Goal: Find specific page/section: Find specific page/section

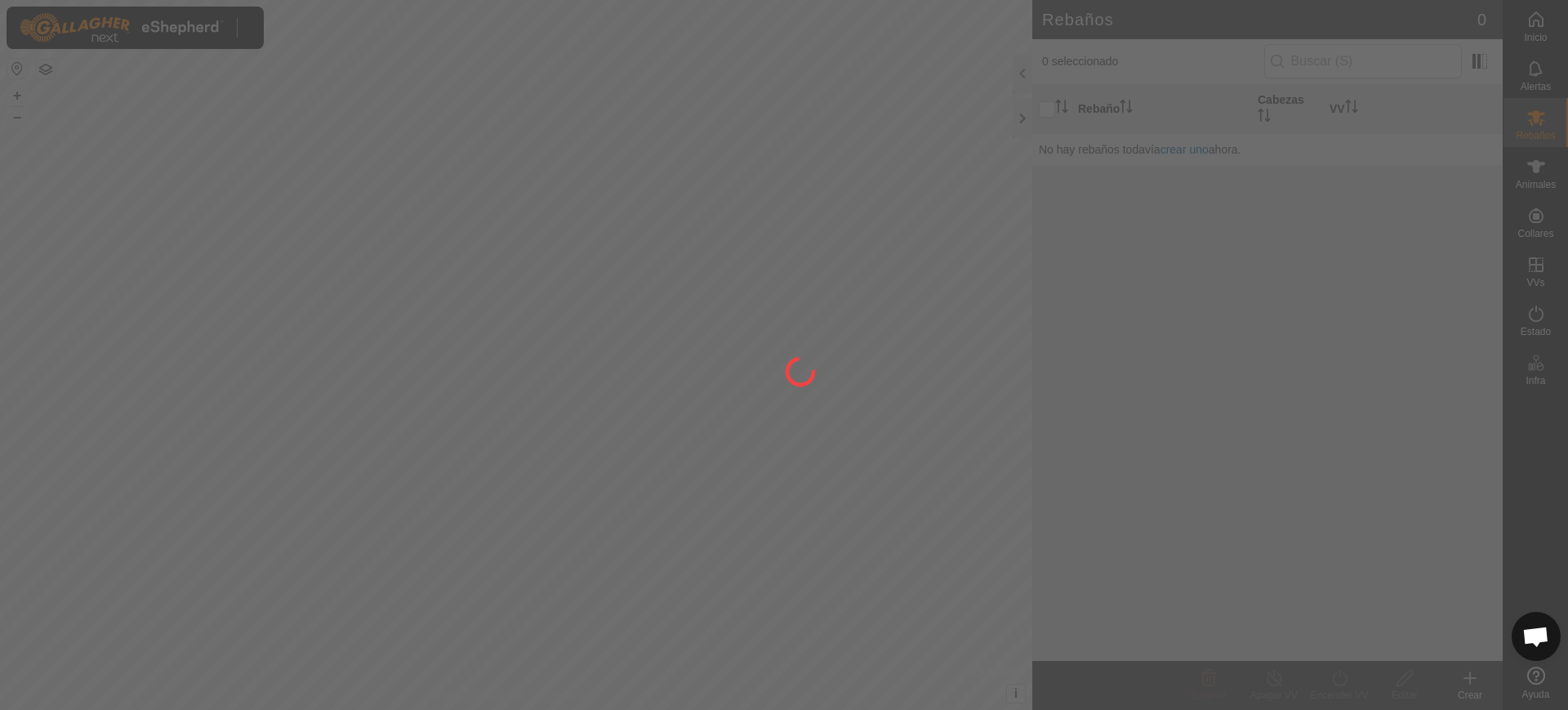
scroll to position [1272, 0]
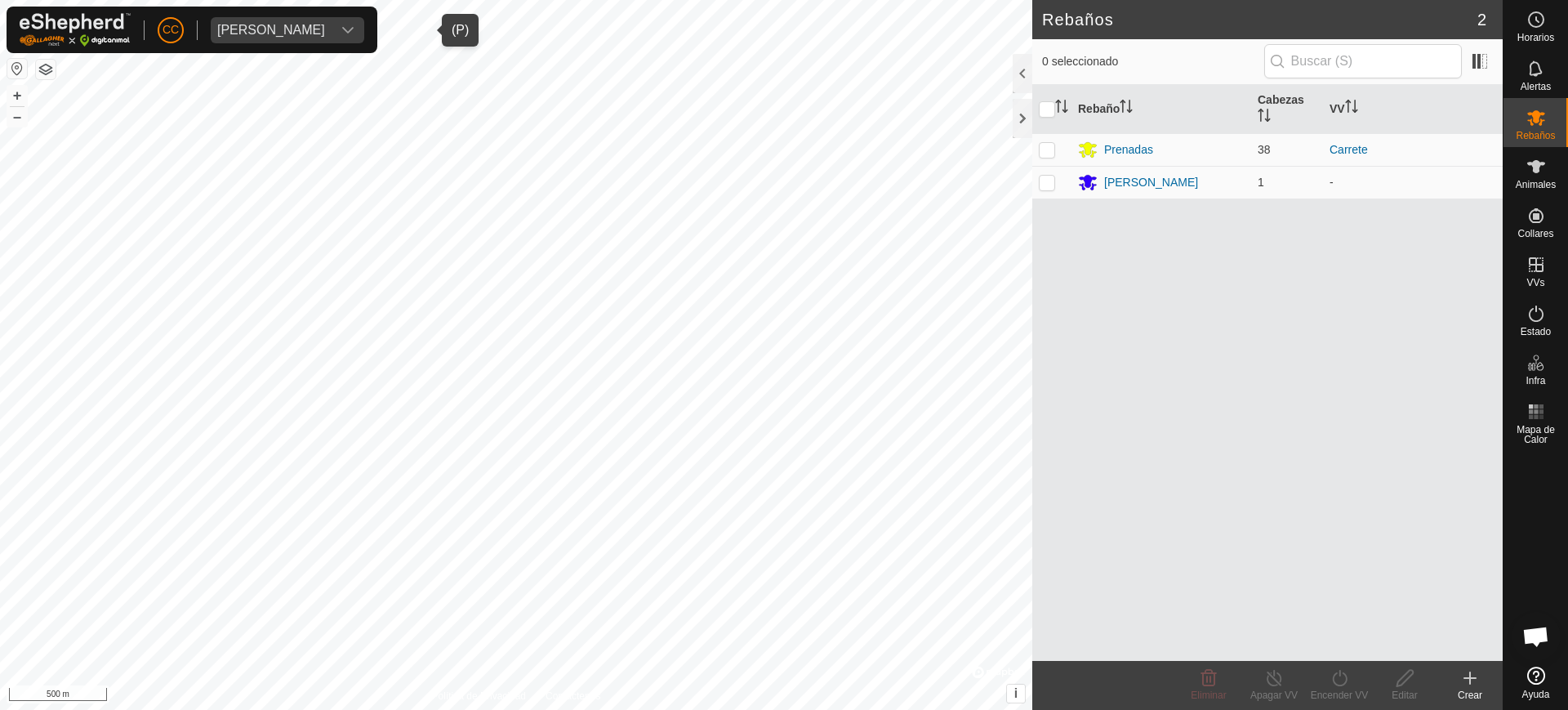
click at [276, 29] on div "[PERSON_NAME]" at bounding box center [271, 31] width 108 height 14
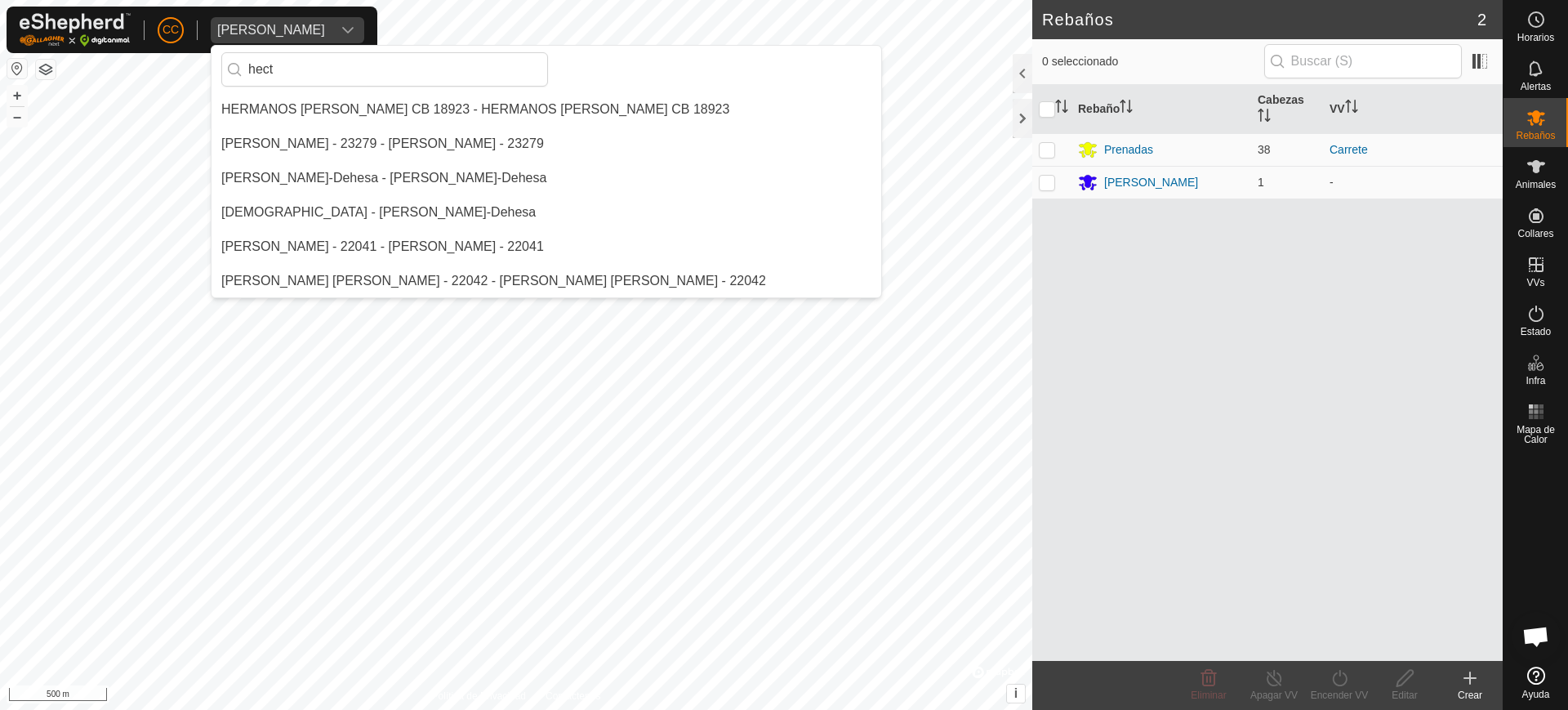
scroll to position [0, 0]
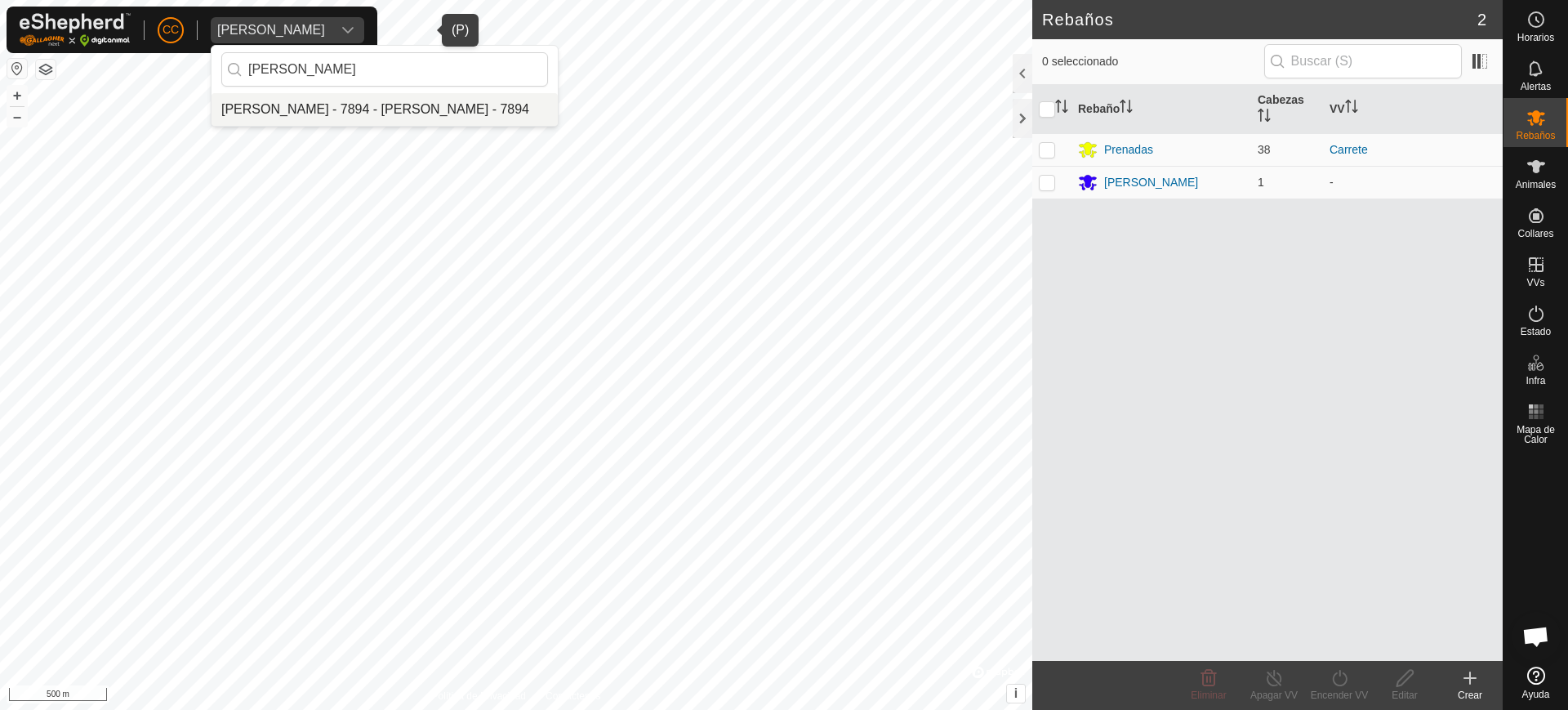
type input "[PERSON_NAME]"
click at [350, 113] on li "[PERSON_NAME] - 7894 - [PERSON_NAME] - 7894" at bounding box center [384, 109] width 347 height 33
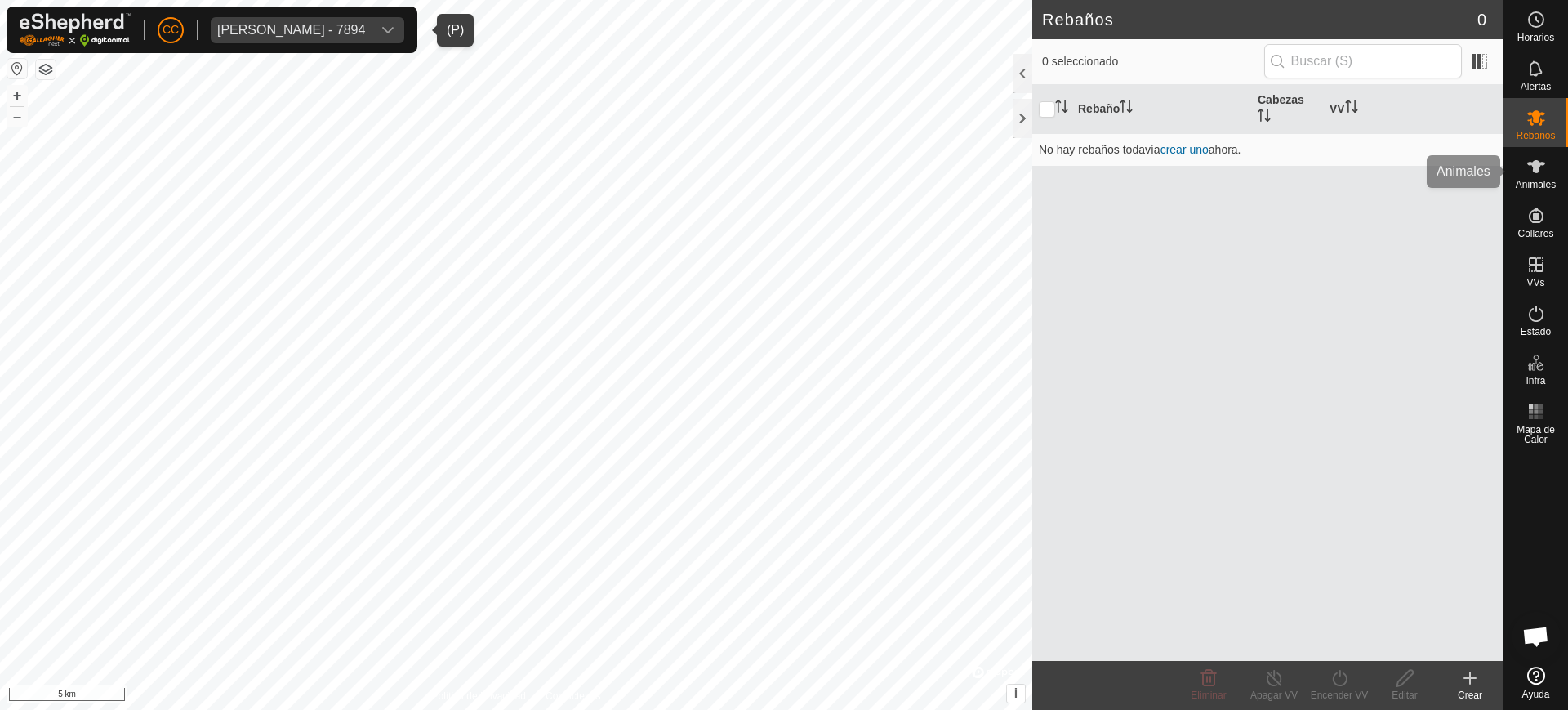
click at [1527, 172] on icon at bounding box center [1536, 166] width 19 height 19
click at [1538, 183] on span "Animales" at bounding box center [1535, 185] width 40 height 10
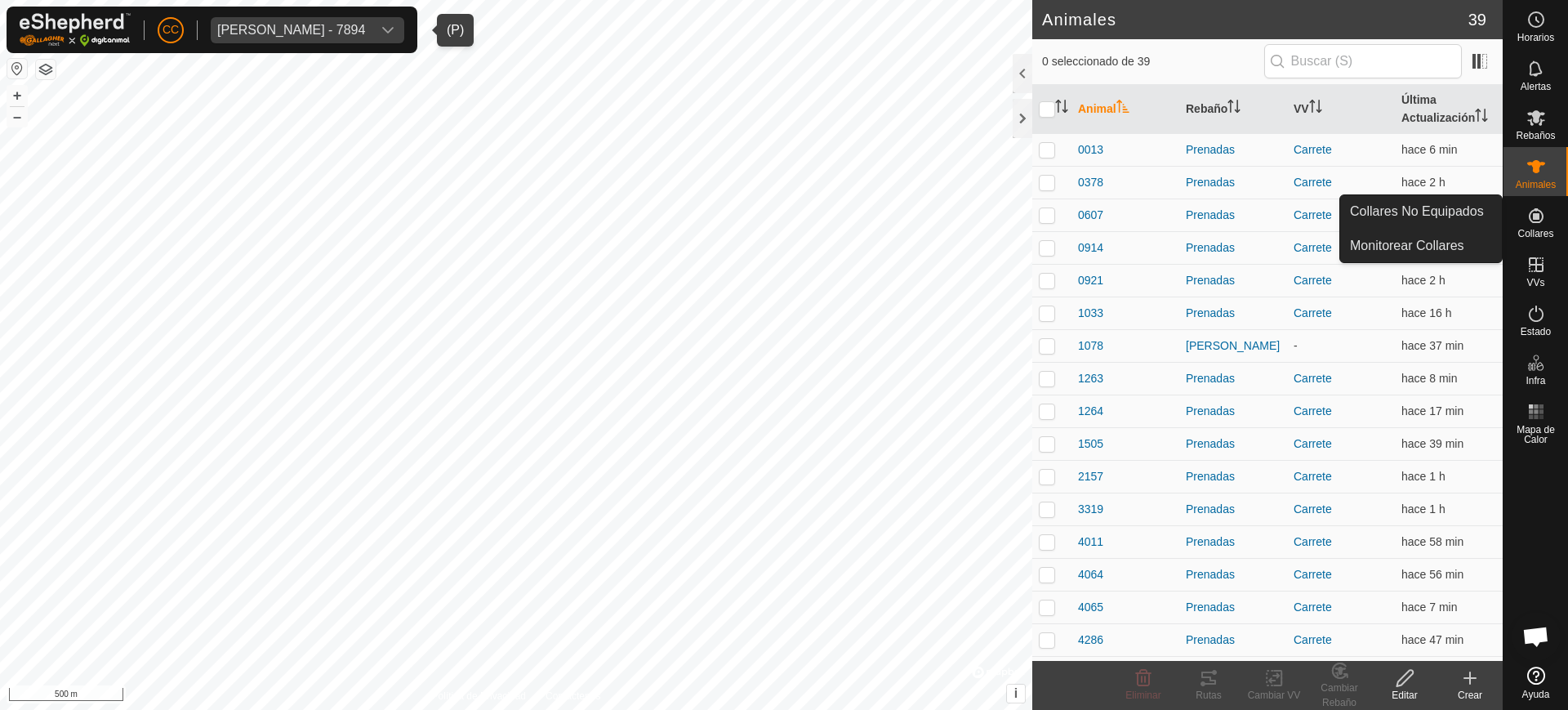
click at [1535, 225] on icon at bounding box center [1536, 215] width 19 height 19
click at [1450, 209] on link "Collares No Equipados" at bounding box center [1421, 212] width 162 height 33
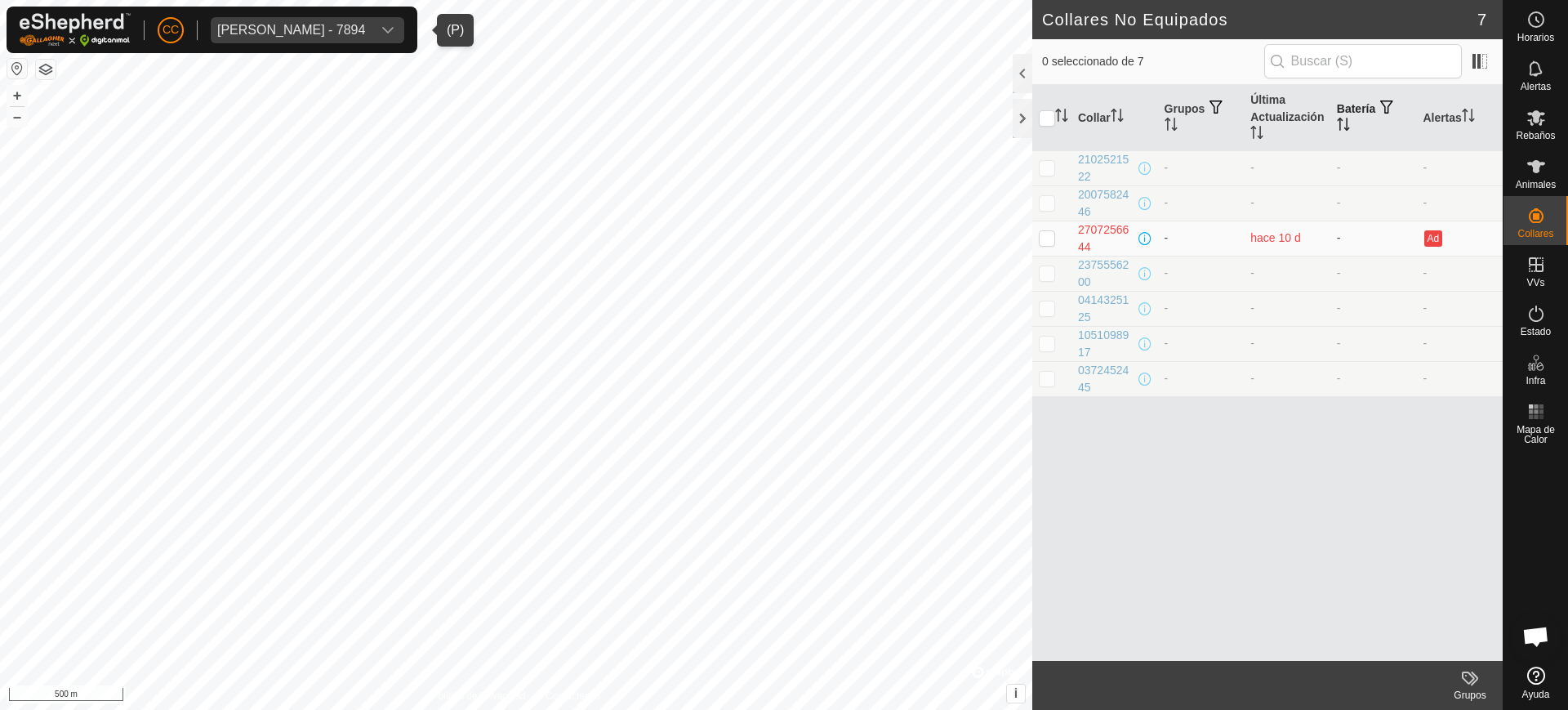
click at [1397, 111] on button "button" at bounding box center [1387, 107] width 23 height 16
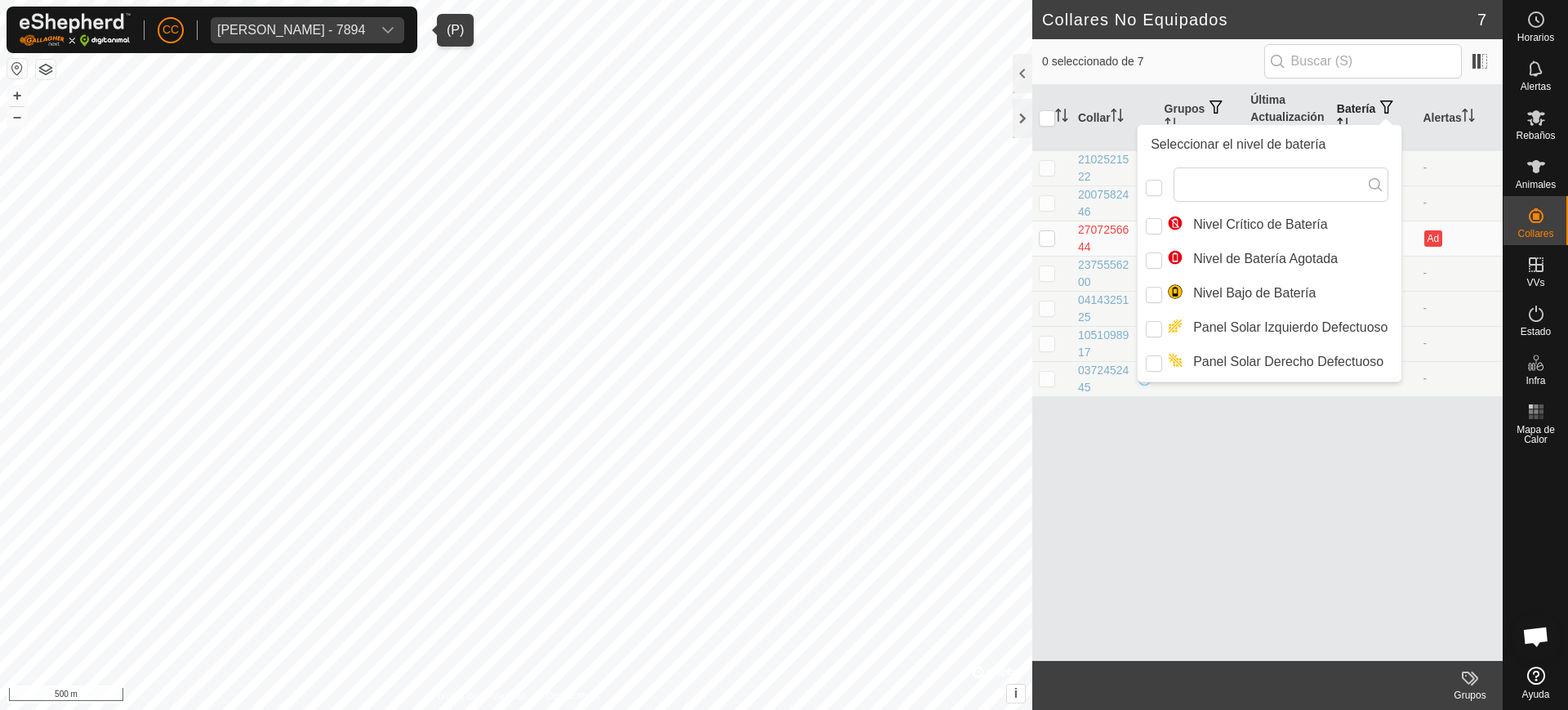
click at [1369, 120] on th "Batería" at bounding box center [1374, 118] width 87 height 67
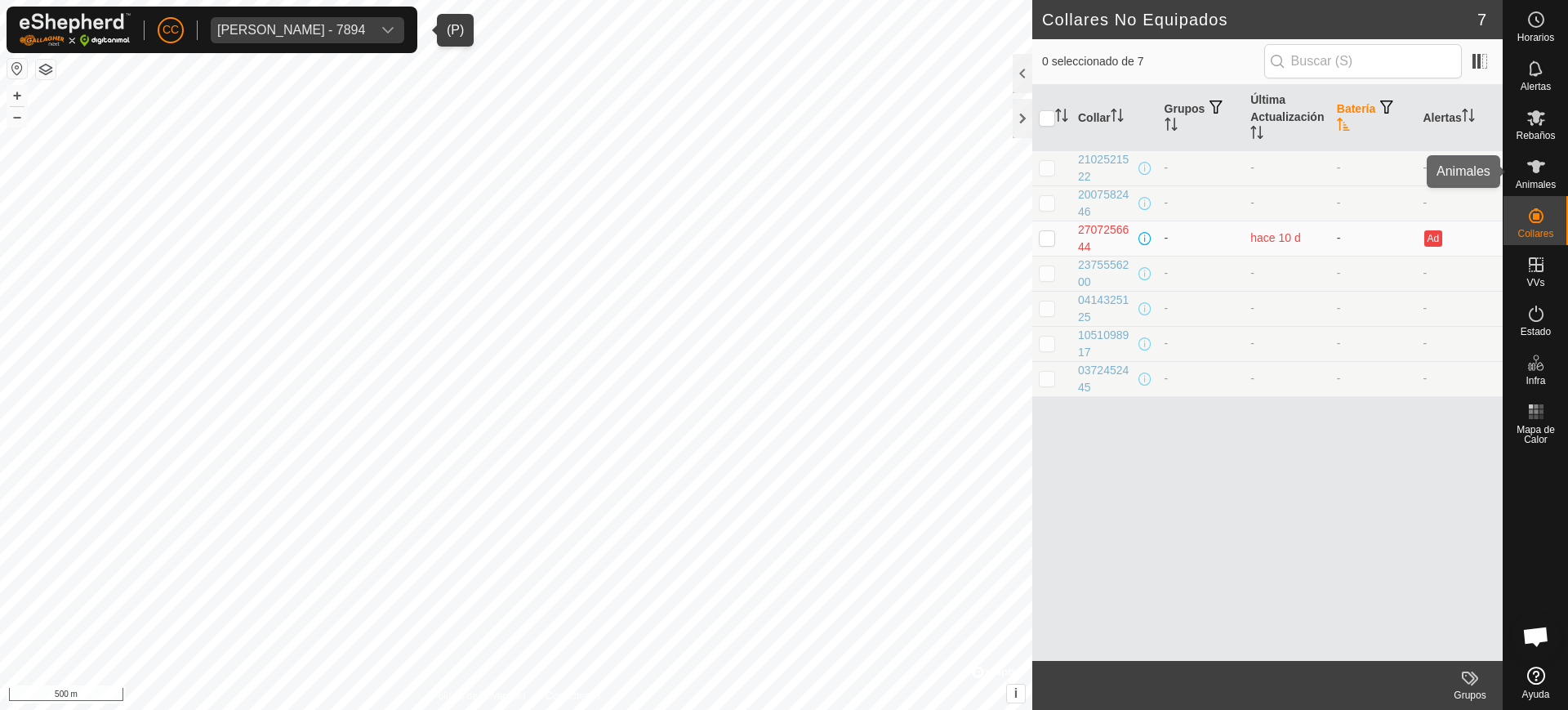
drag, startPoint x: 1551, startPoint y: 149, endPoint x: 1547, endPoint y: 164, distance: 15.5
click at [1551, 149] on div "Animales" at bounding box center [1535, 171] width 65 height 49
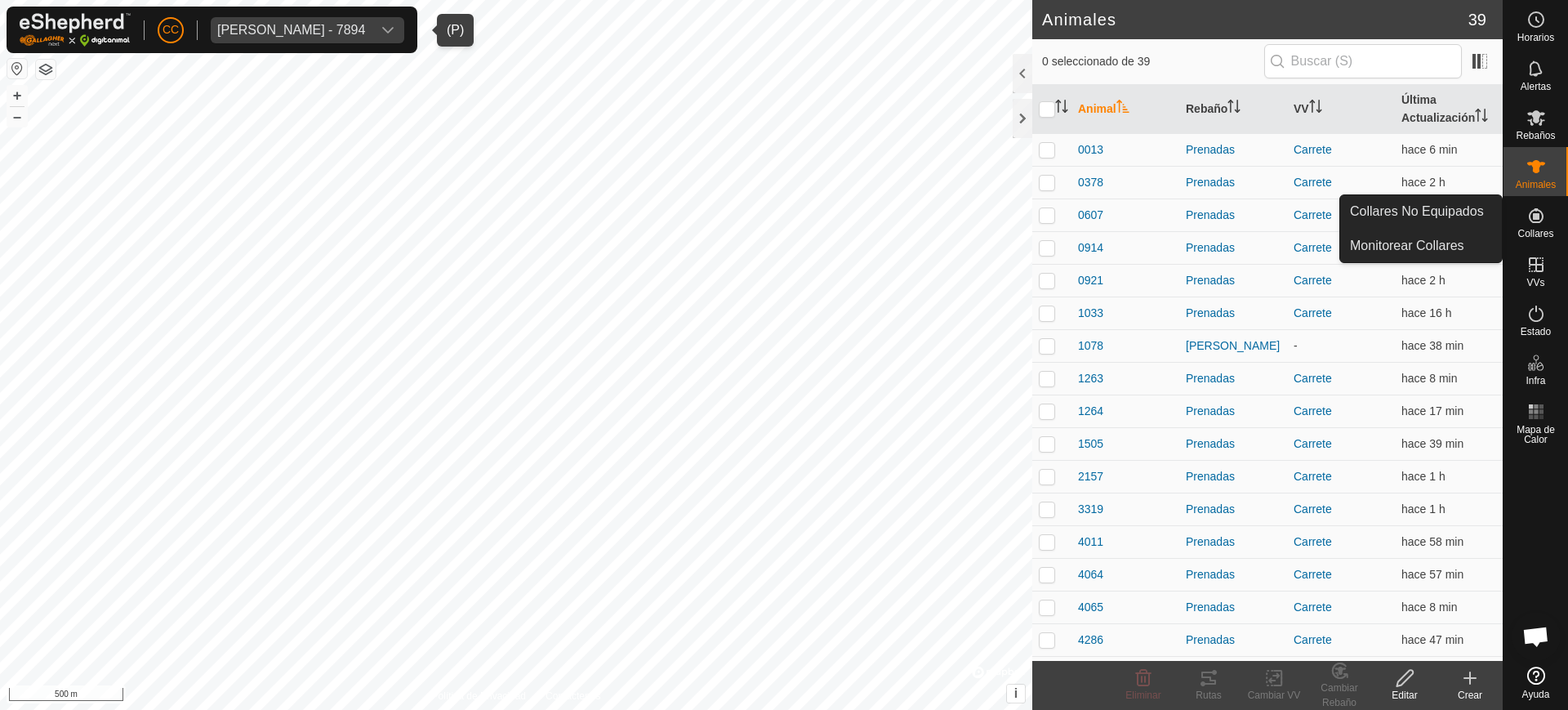
click at [1539, 225] on icon at bounding box center [1536, 215] width 19 height 19
click at [1546, 232] on span "Collares" at bounding box center [1535, 234] width 36 height 10
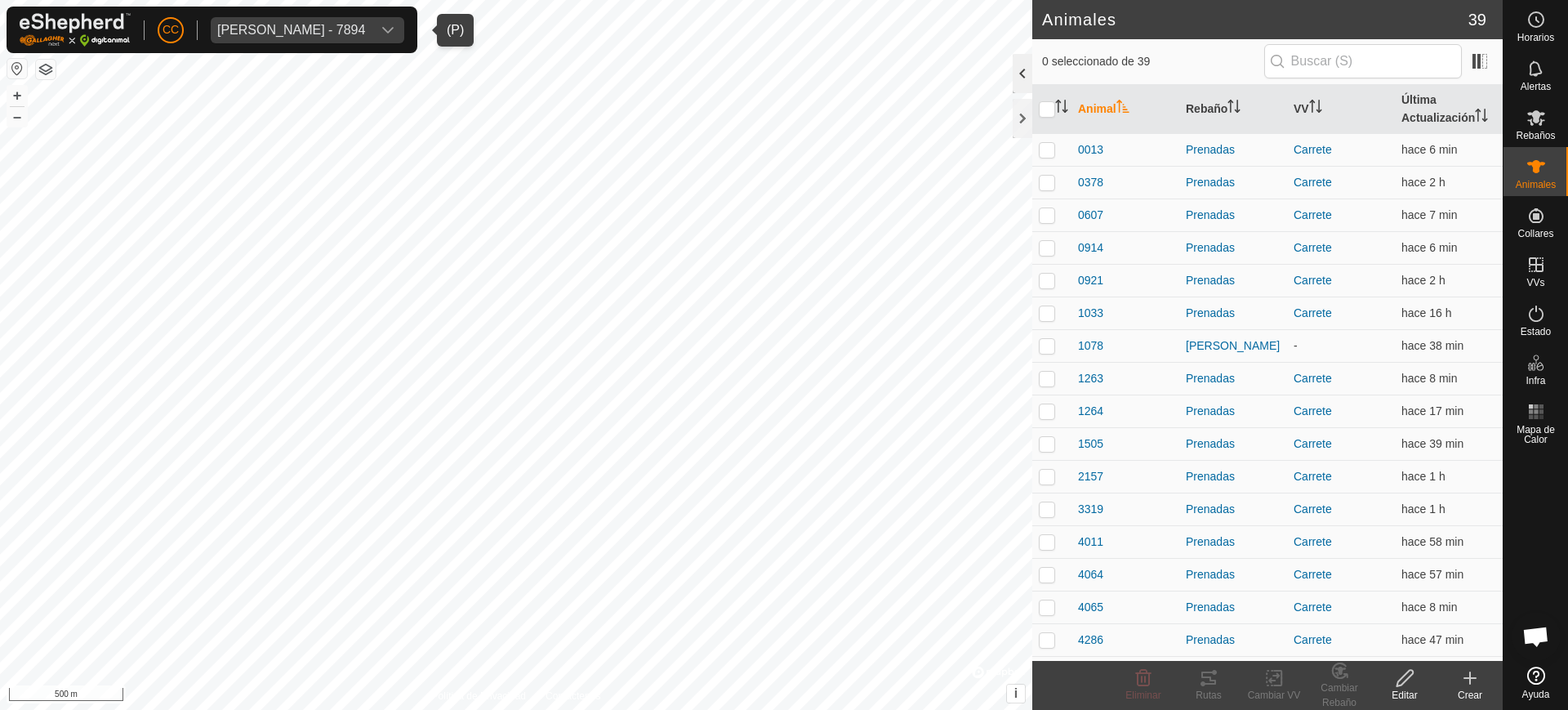
click at [1017, 76] on div at bounding box center [1022, 73] width 19 height 40
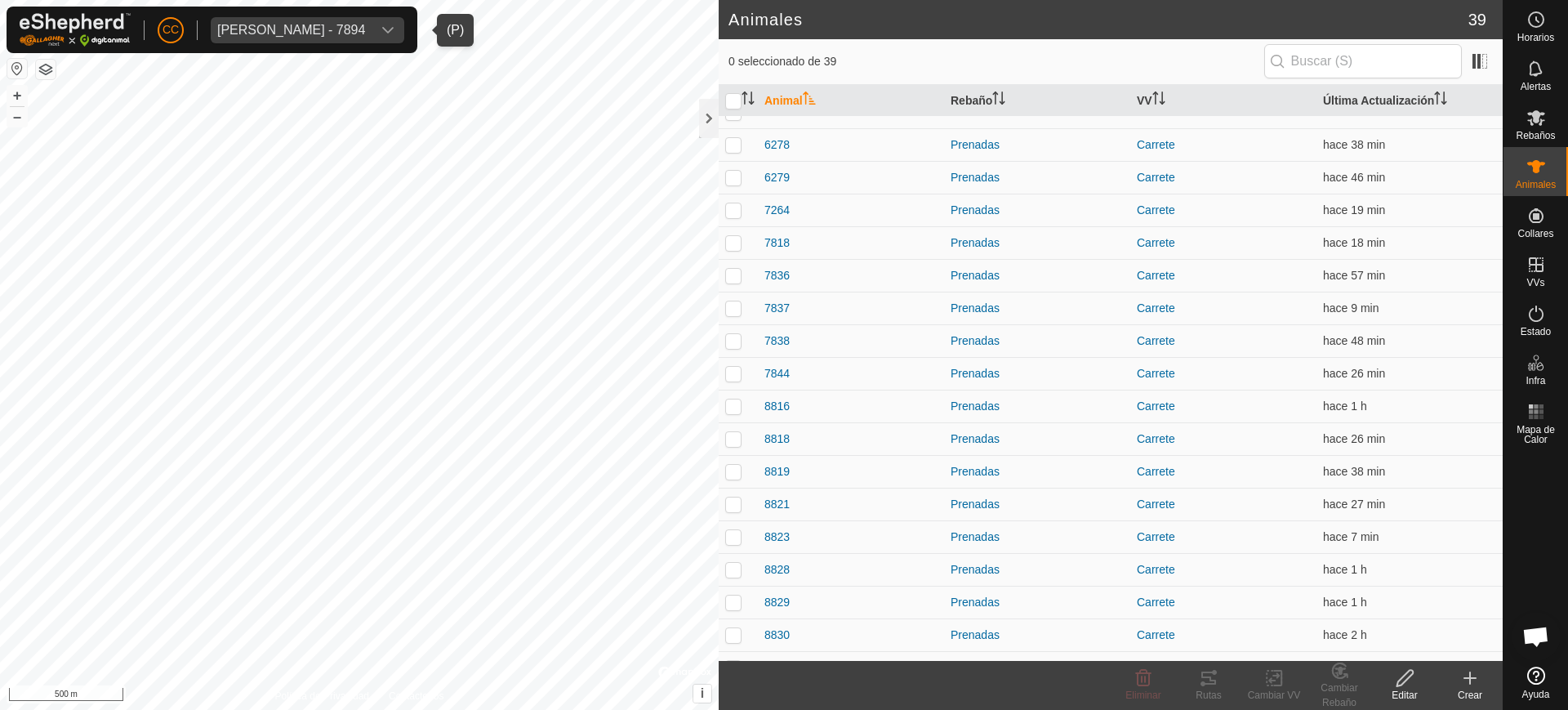
scroll to position [730, 0]
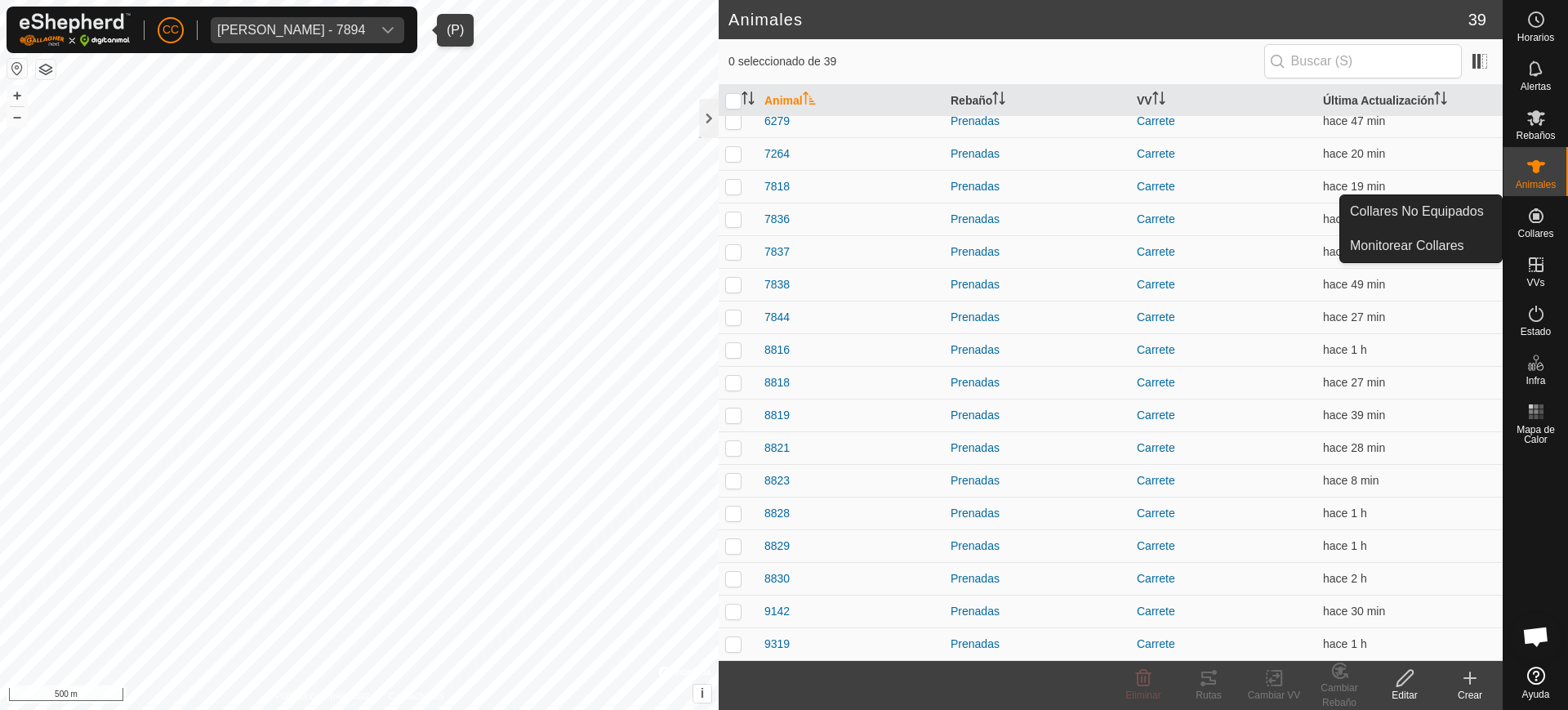
click at [1529, 238] on span "Collares" at bounding box center [1535, 234] width 36 height 10
click at [1443, 219] on link "Collares No Equipados" at bounding box center [1421, 212] width 162 height 33
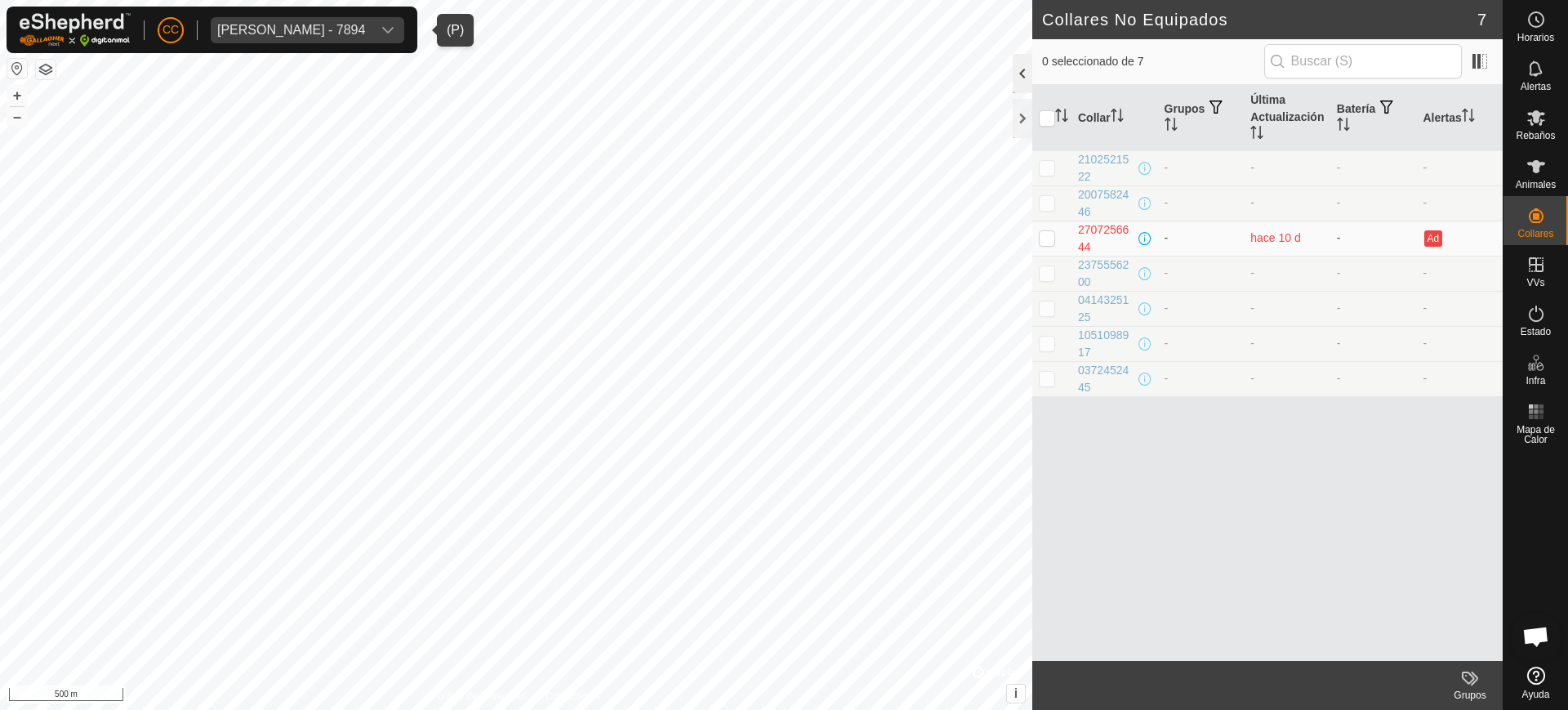
click at [1019, 72] on div at bounding box center [1022, 73] width 19 height 40
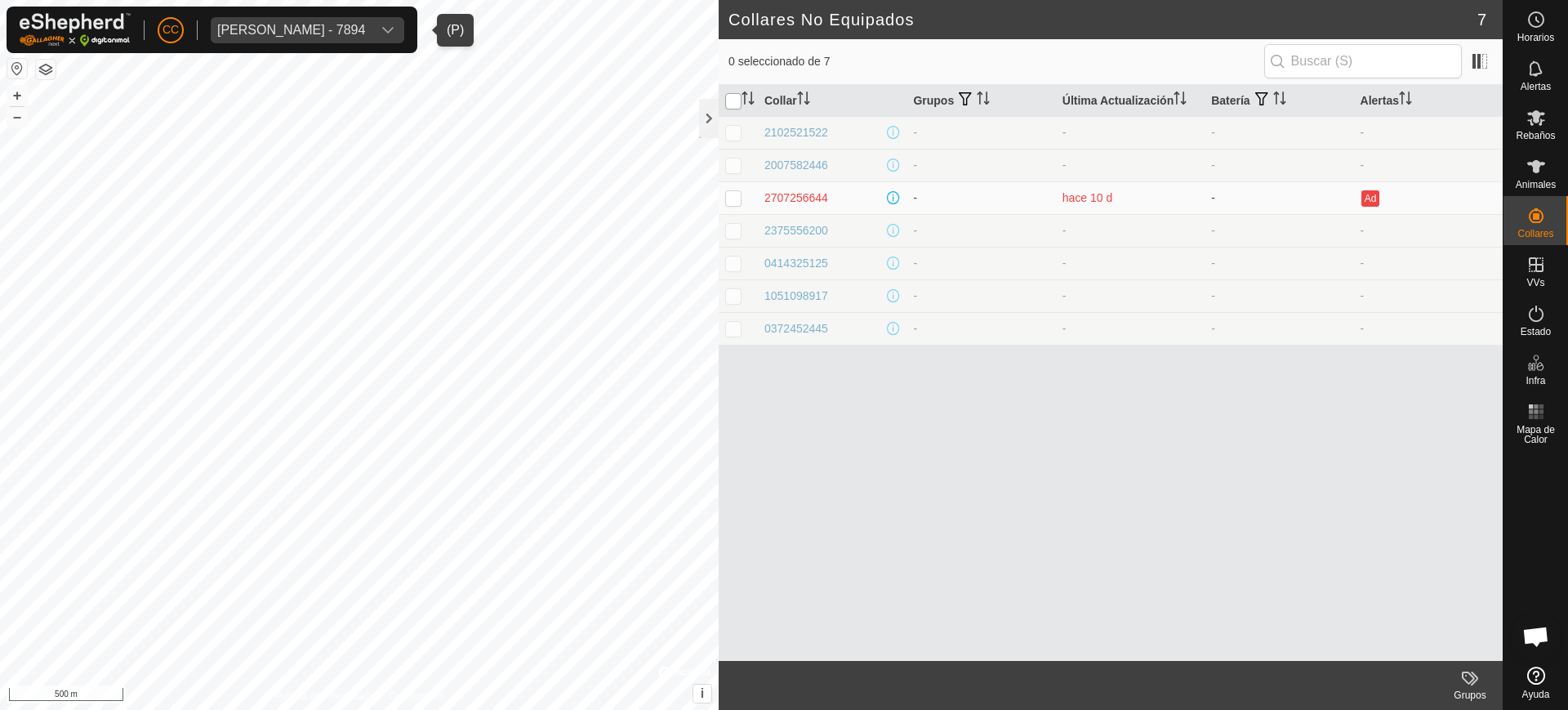
click at [736, 103] on input "checkbox" at bounding box center [733, 100] width 16 height 16
checkbox input "true"
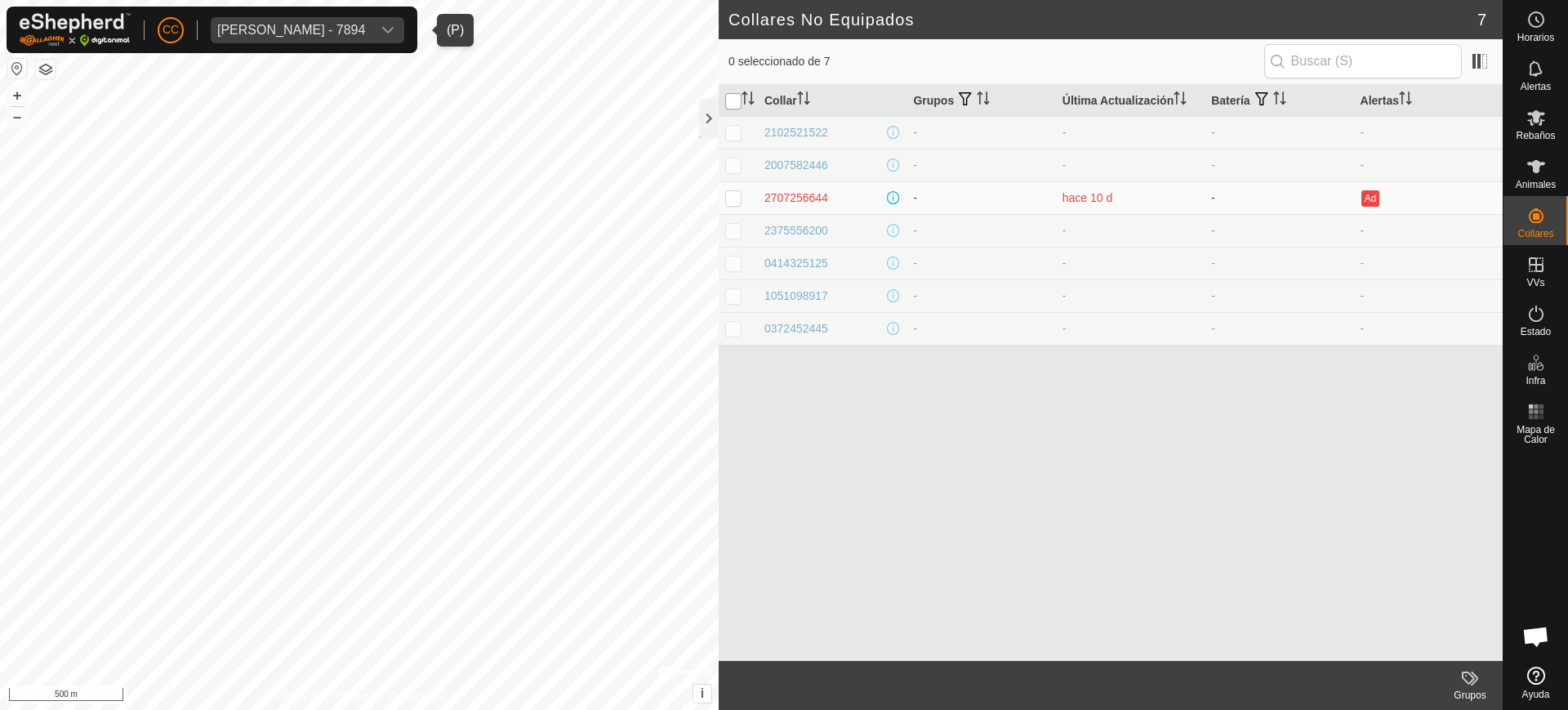
checkbox input "true"
click at [275, 17] on span "[PERSON_NAME] - 7894" at bounding box center [291, 30] width 161 height 26
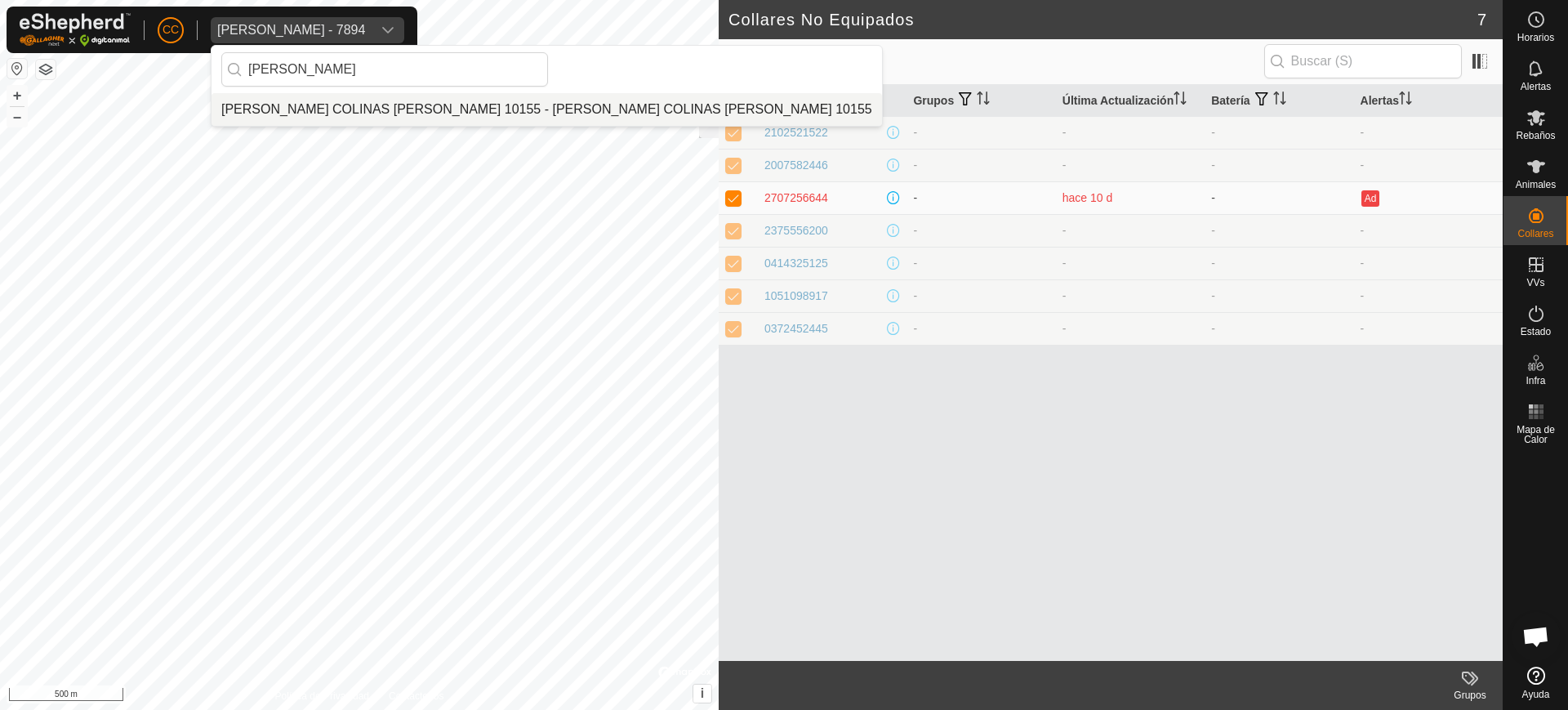
type input "[PERSON_NAME]"
click at [331, 111] on li "[PERSON_NAME] COLINAS [PERSON_NAME] 10155 - [PERSON_NAME] COLINAS [PERSON_NAME]…" at bounding box center [546, 109] width 671 height 33
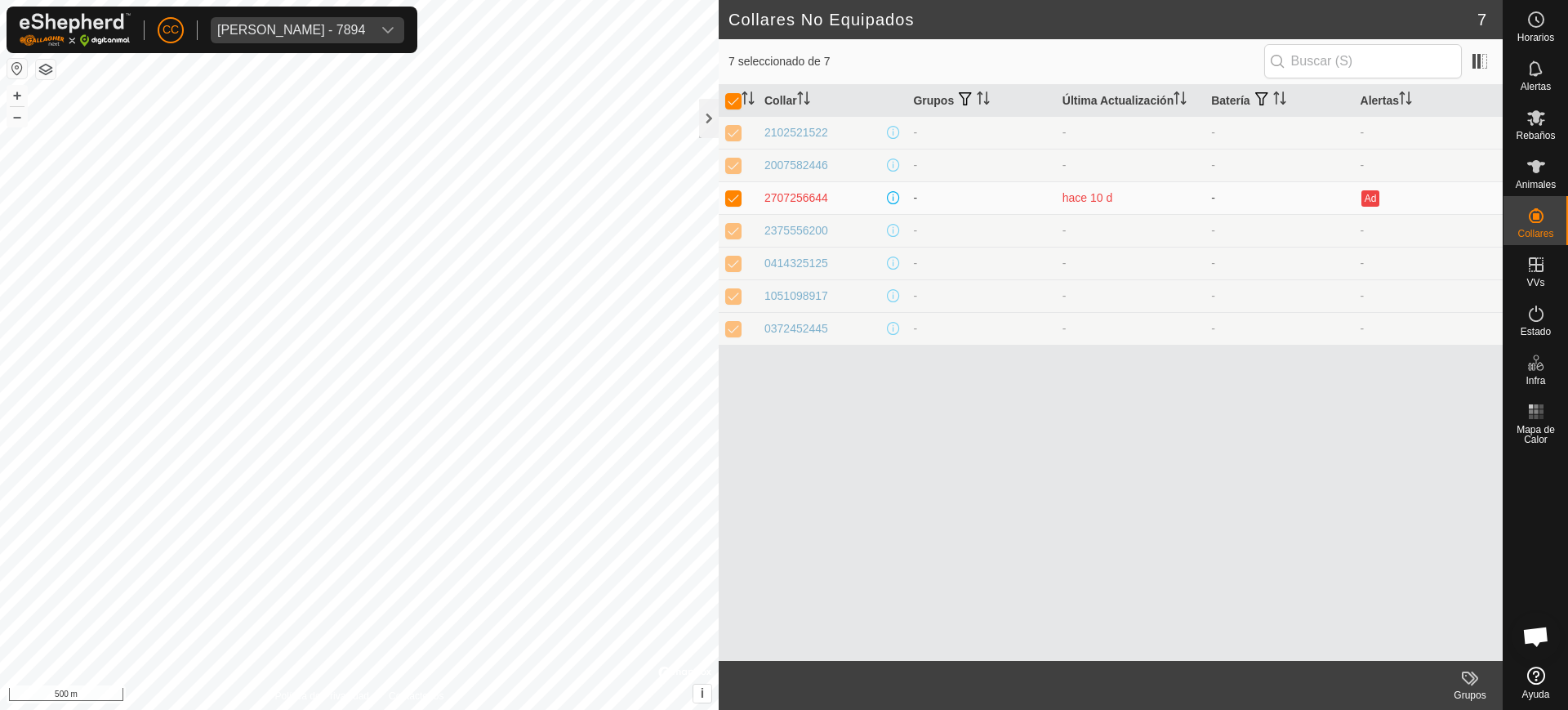
checkbox input "false"
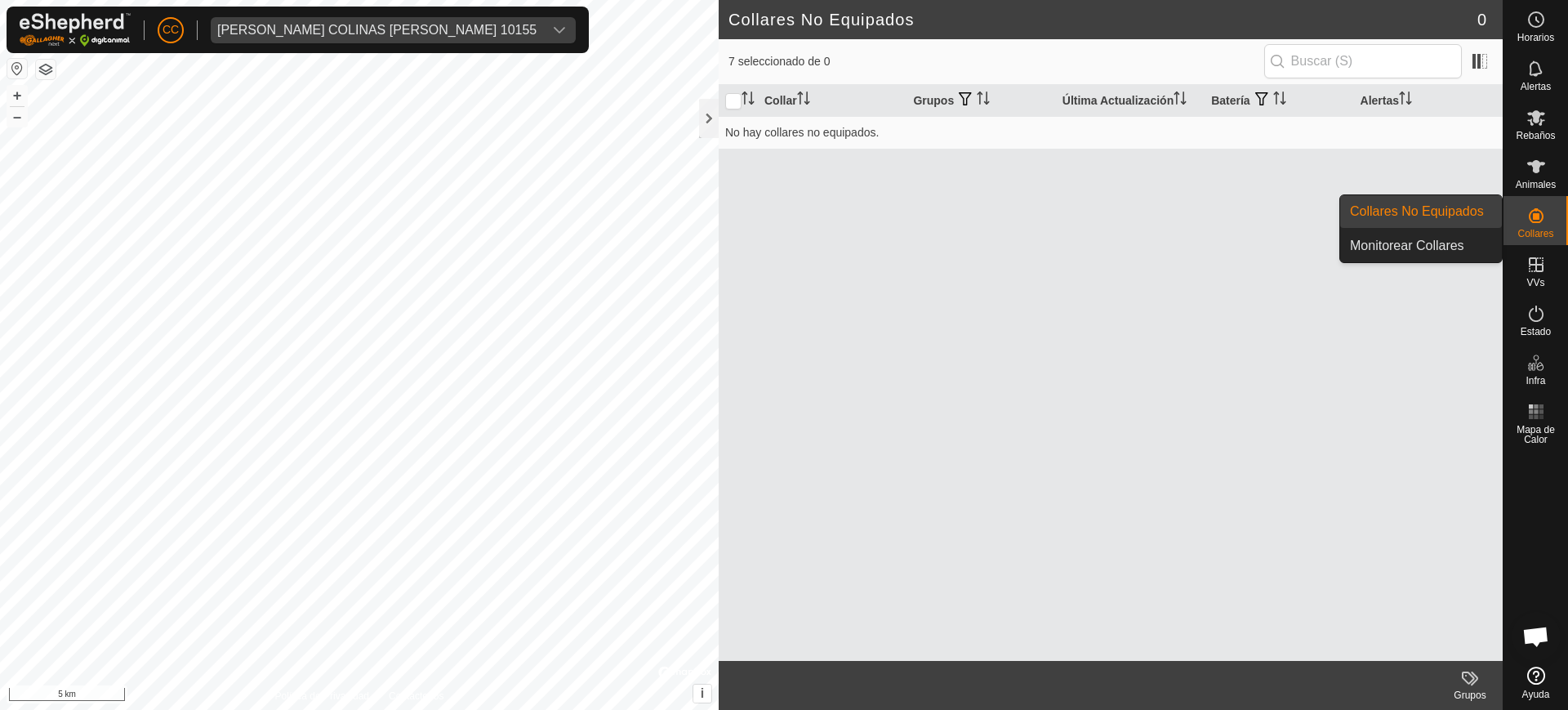
click at [1547, 206] on es-neckbands-svg-icon at bounding box center [1536, 215] width 29 height 26
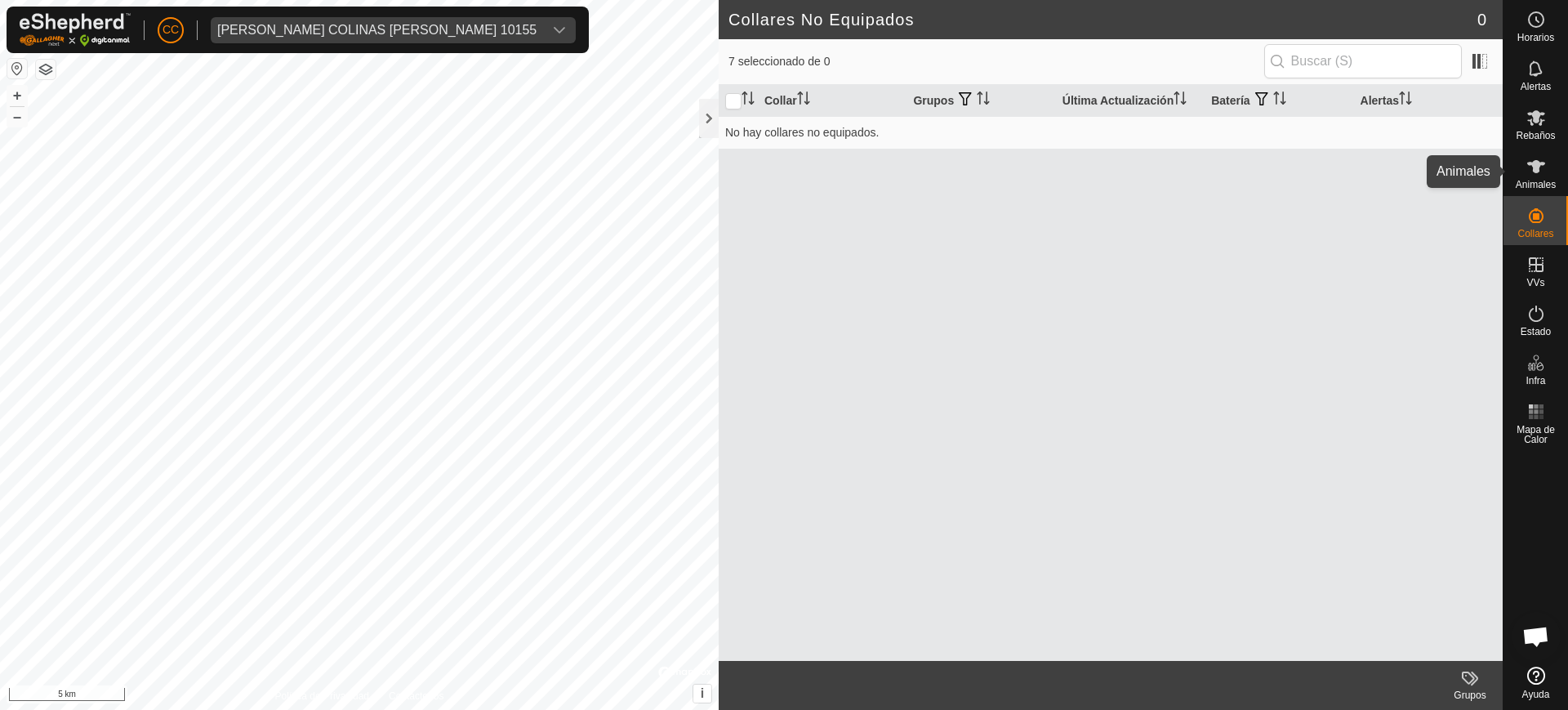
click at [1536, 172] on icon at bounding box center [1536, 166] width 19 height 19
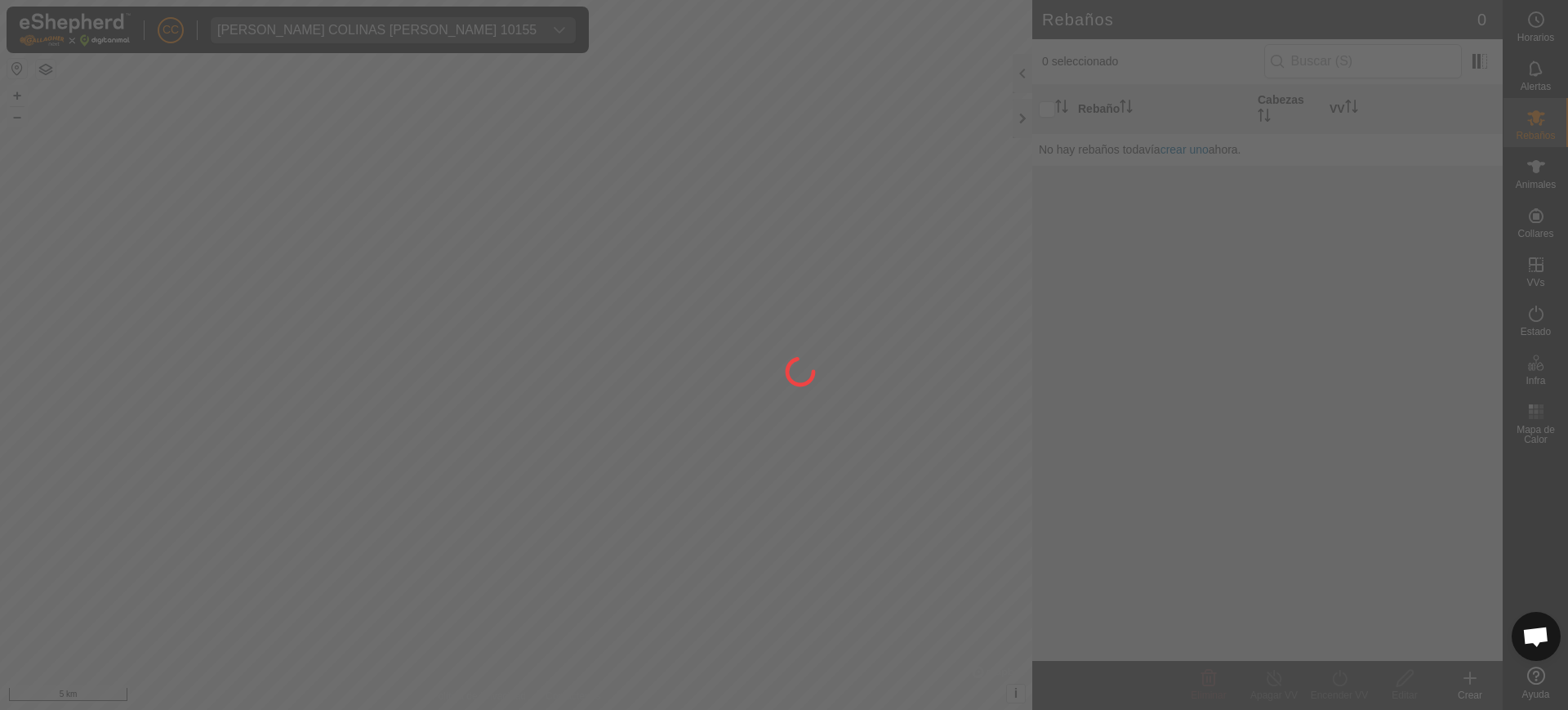
click at [1527, 180] on div at bounding box center [784, 355] width 1568 height 710
drag, startPoint x: 1529, startPoint y: 179, endPoint x: 1514, endPoint y: 212, distance: 36.2
click at [1529, 178] on div at bounding box center [784, 355] width 1568 height 710
click at [1533, 231] on div at bounding box center [784, 355] width 1568 height 710
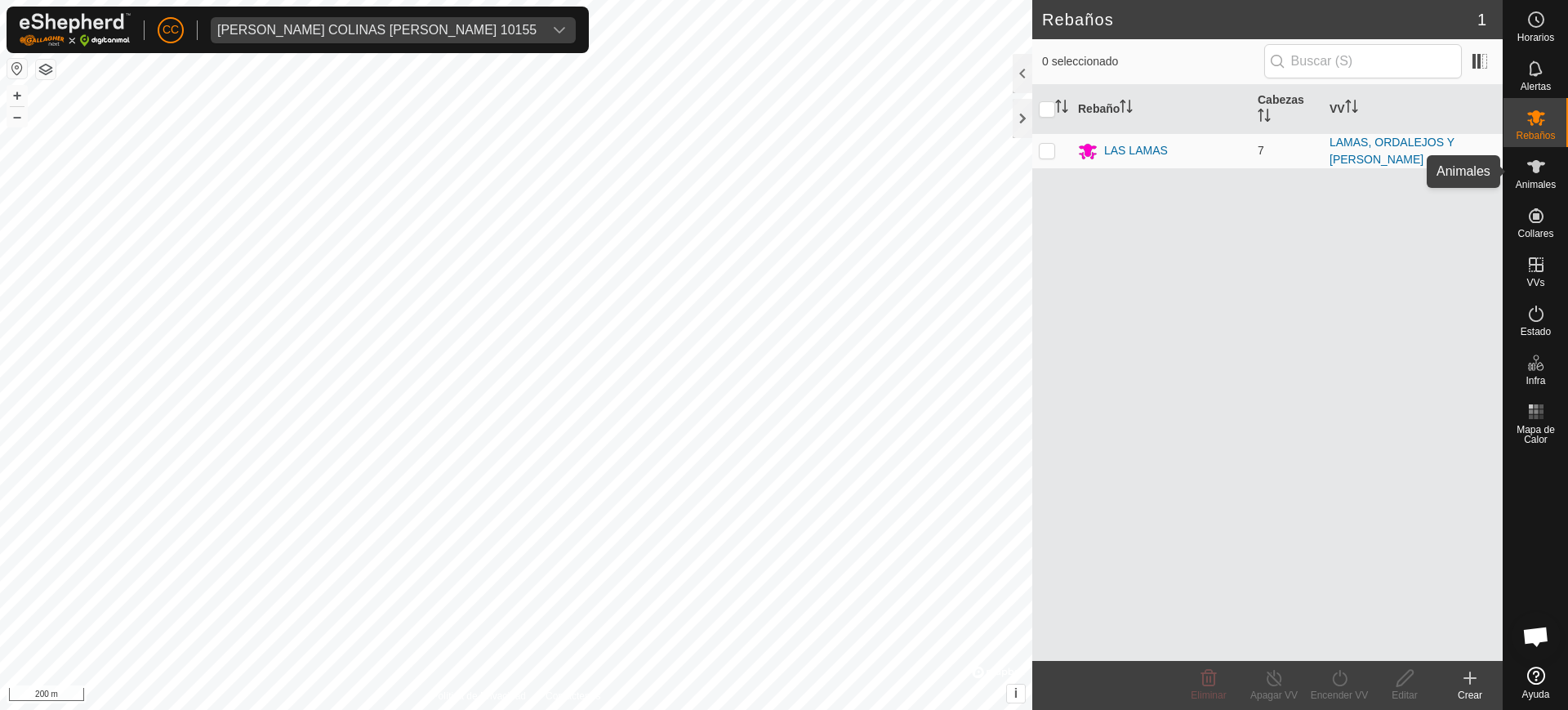
click at [1535, 180] on span "Animales" at bounding box center [1535, 185] width 40 height 10
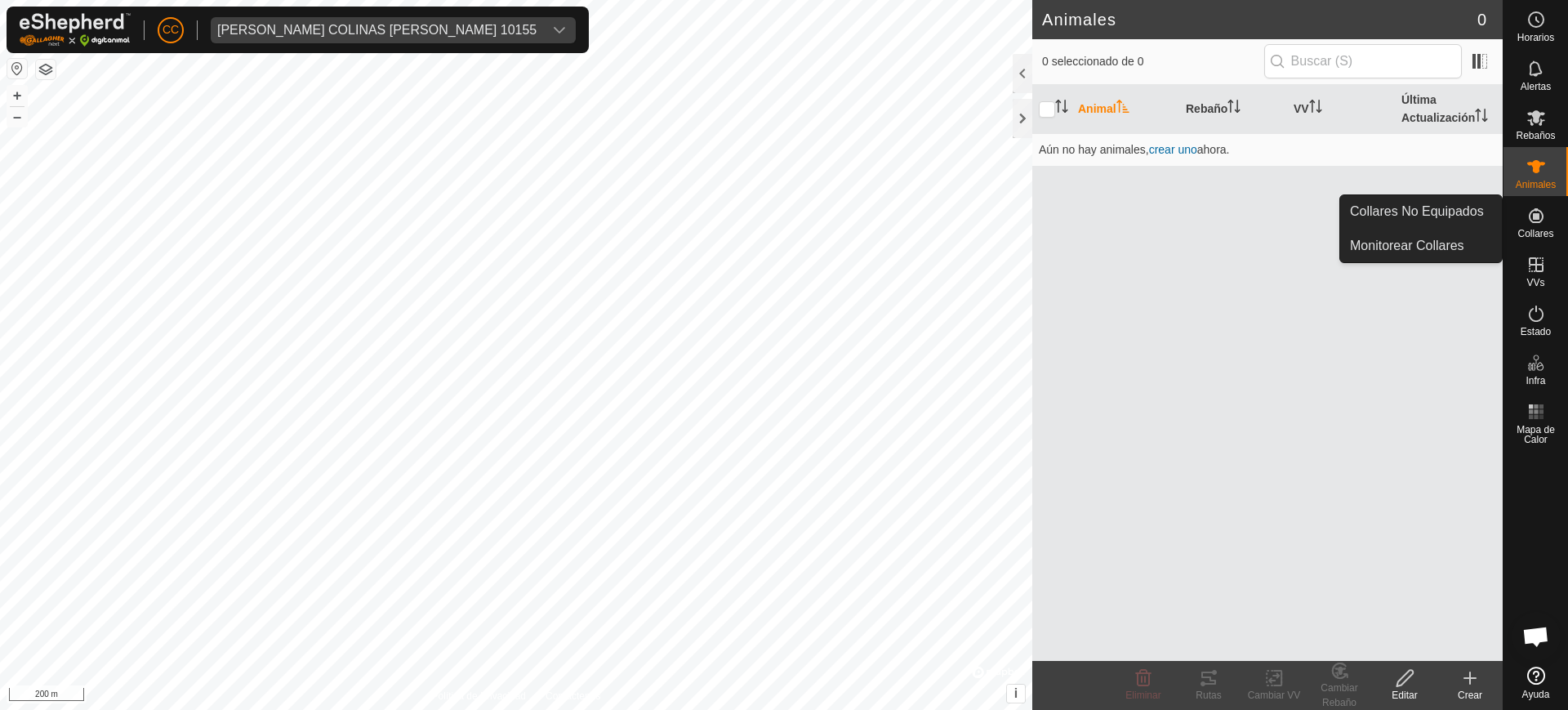
click at [1528, 223] on icon at bounding box center [1536, 215] width 19 height 19
click at [1440, 211] on link "Collares No Equipados" at bounding box center [1421, 212] width 162 height 33
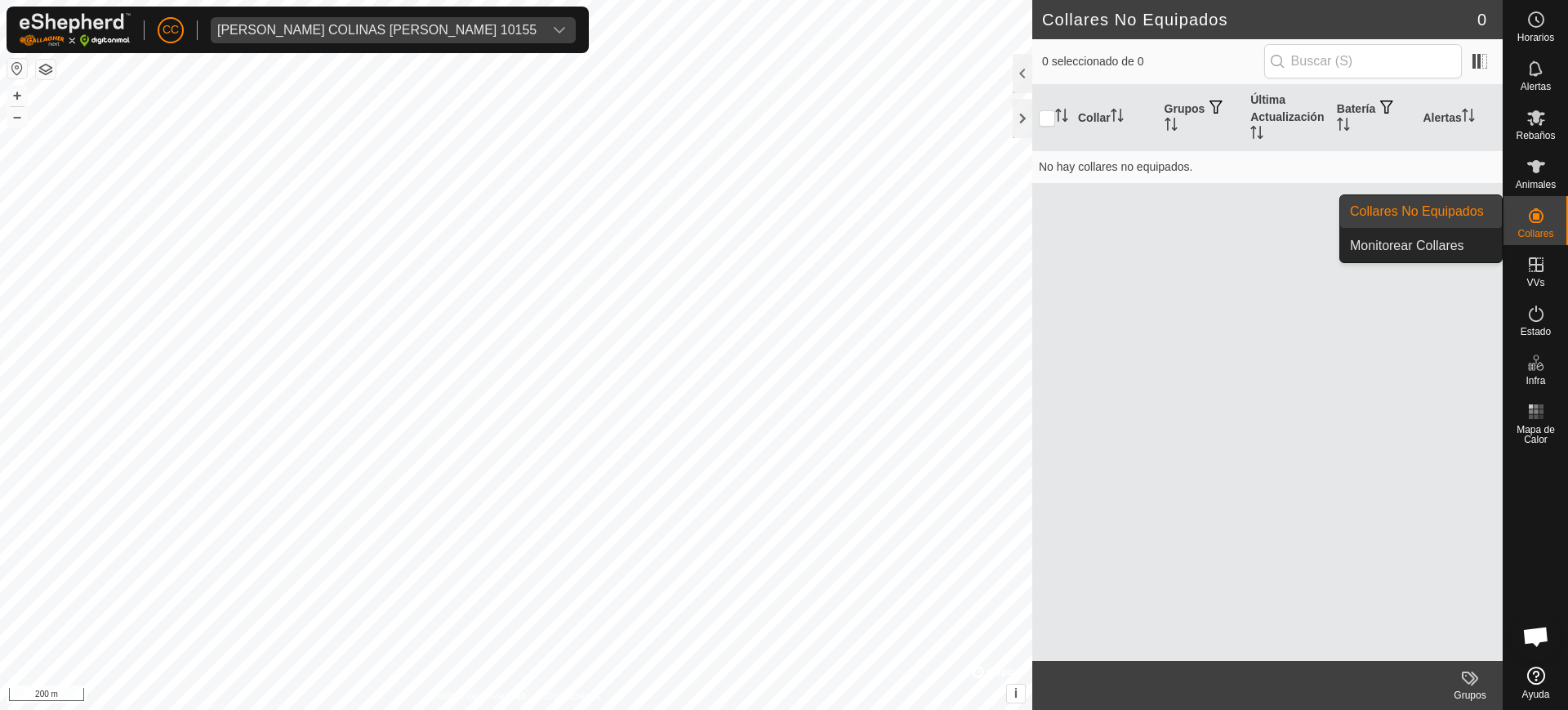
click at [1543, 225] on icon at bounding box center [1536, 215] width 19 height 19
click at [1446, 213] on link "Collares No Equipados" at bounding box center [1421, 212] width 162 height 33
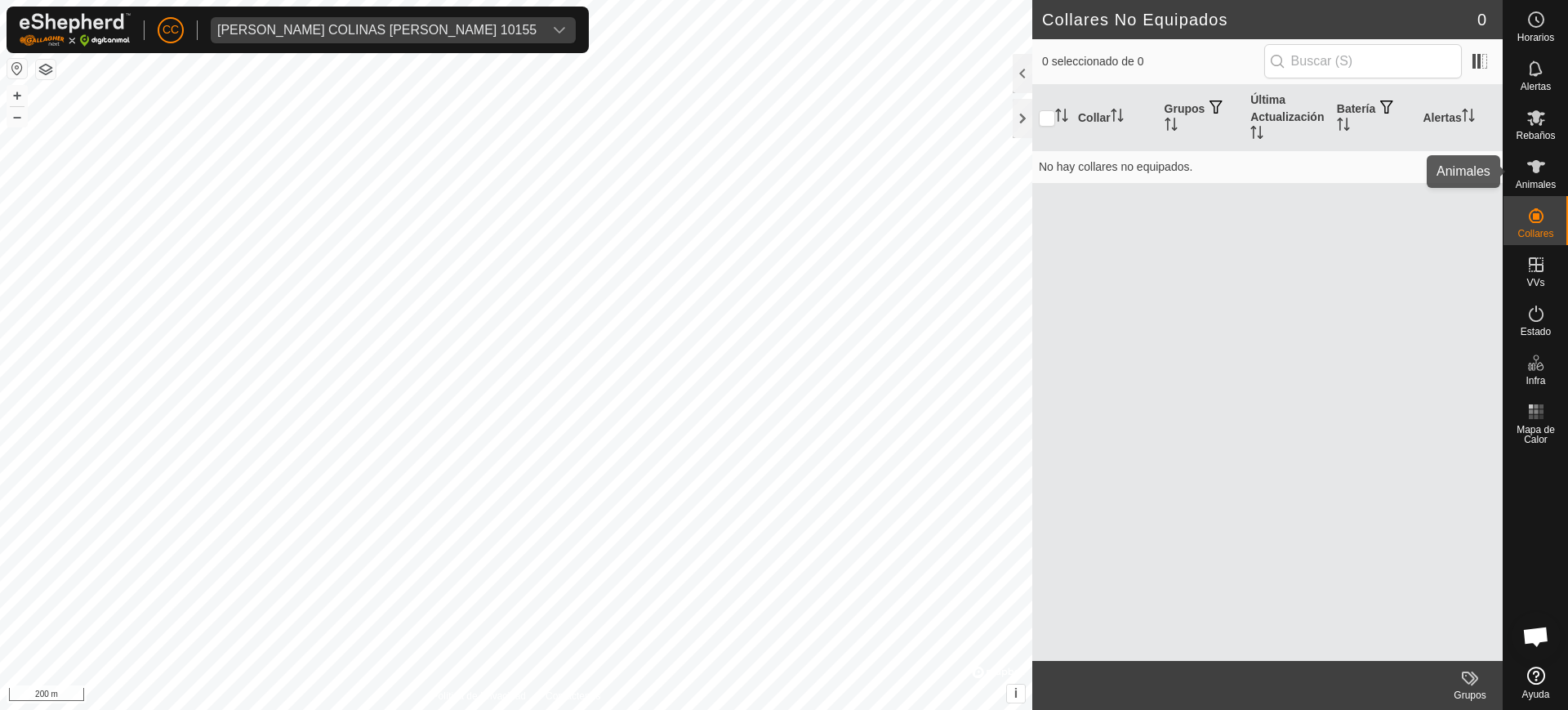
drag, startPoint x: 1567, startPoint y: 171, endPoint x: 1552, endPoint y: 178, distance: 16.6
click at [1559, 175] on div "Animales" at bounding box center [1535, 171] width 65 height 49
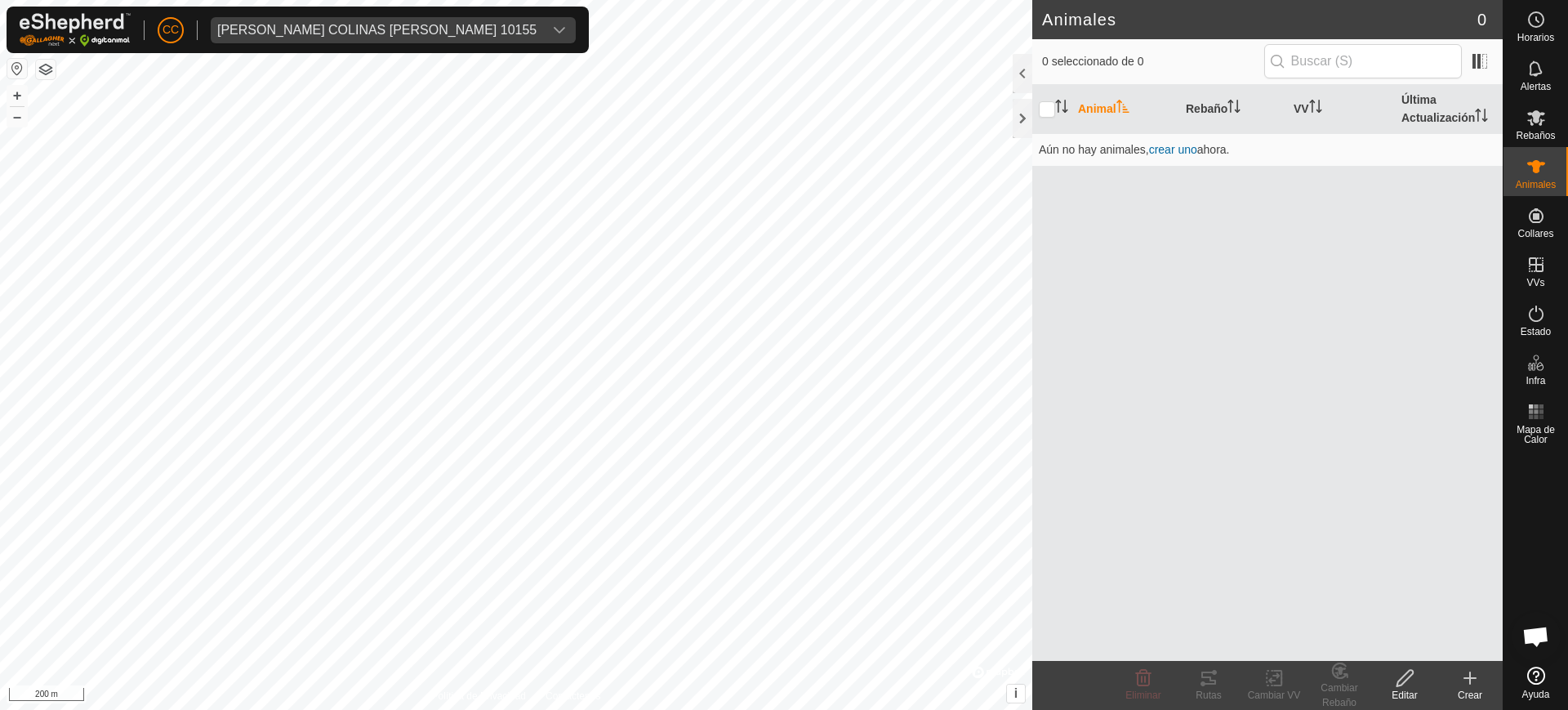
click at [1549, 178] on es-animals-svg-icon at bounding box center [1536, 166] width 29 height 26
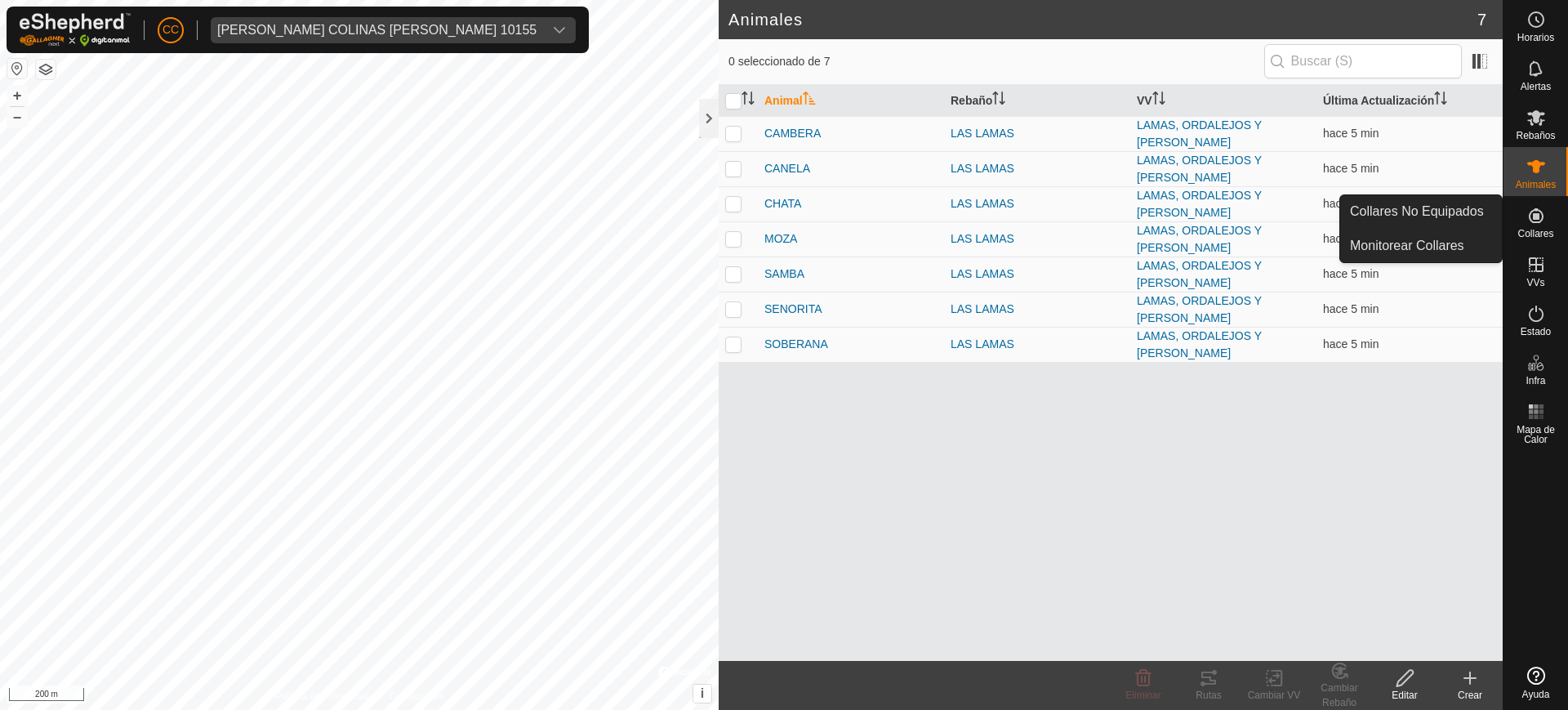
click at [1531, 213] on icon at bounding box center [1536, 215] width 19 height 19
drag, startPoint x: 1490, startPoint y: 206, endPoint x: 1469, endPoint y: 202, distance: 21.4
click at [1469, 202] on link "Collares No Equipados" at bounding box center [1421, 212] width 162 height 33
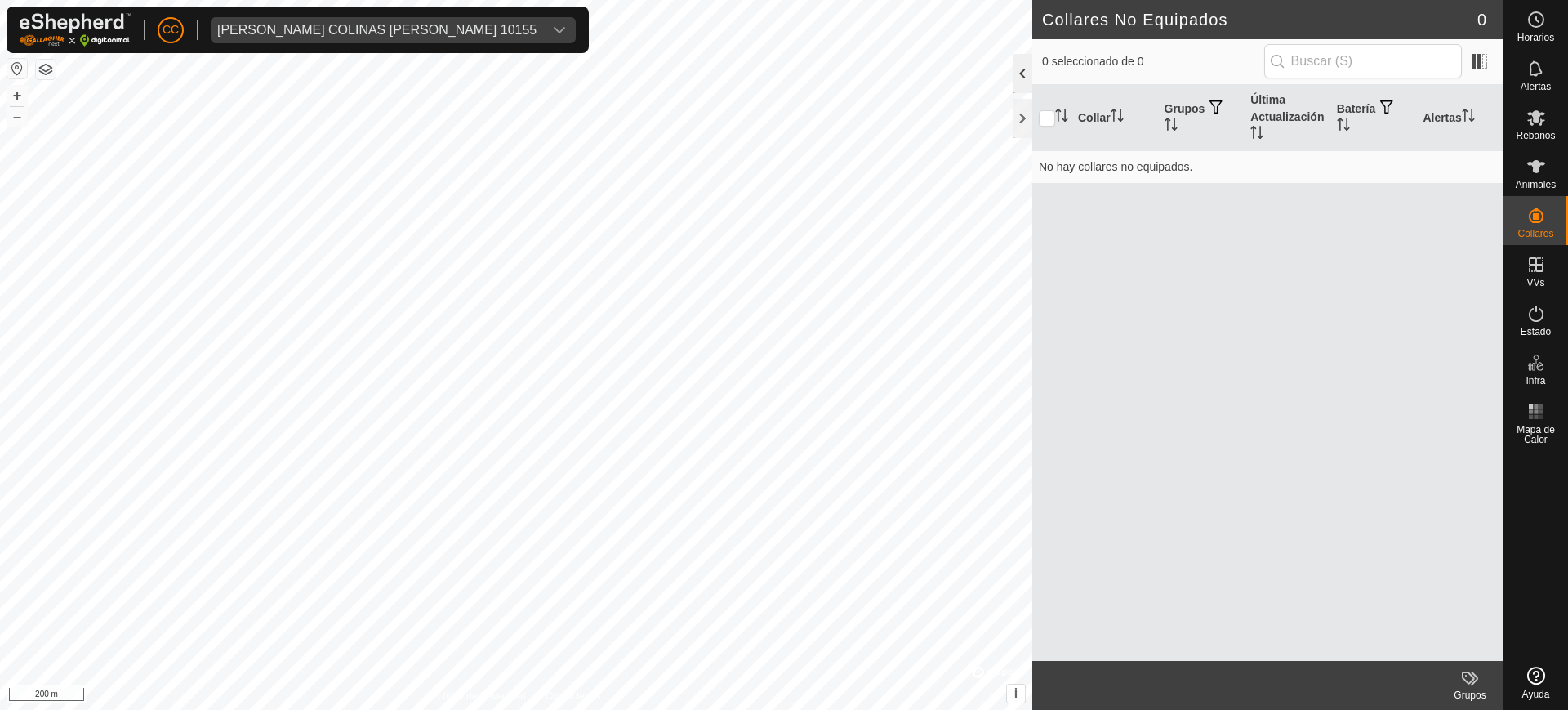
click at [1020, 67] on div at bounding box center [1022, 73] width 19 height 40
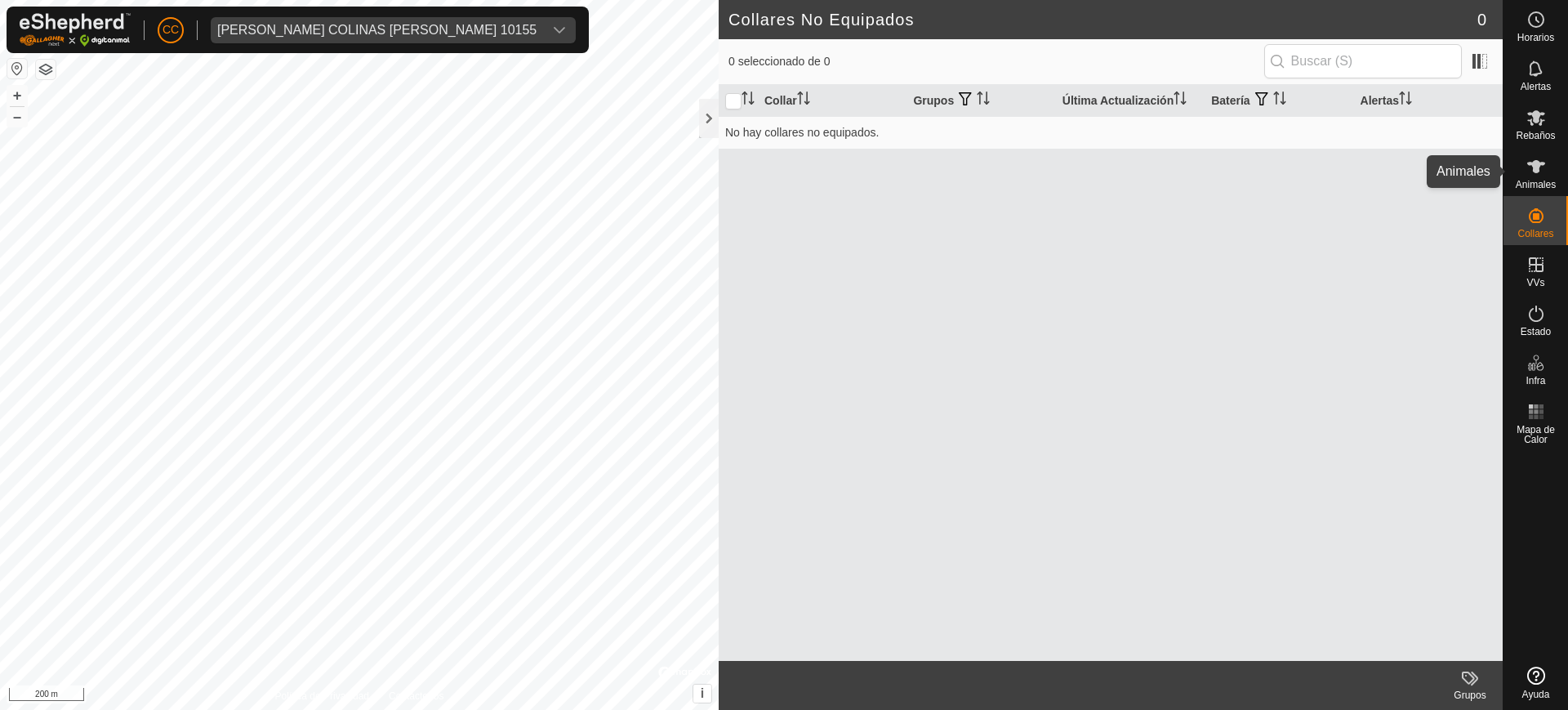
click at [1541, 183] on span "Animales" at bounding box center [1535, 185] width 40 height 10
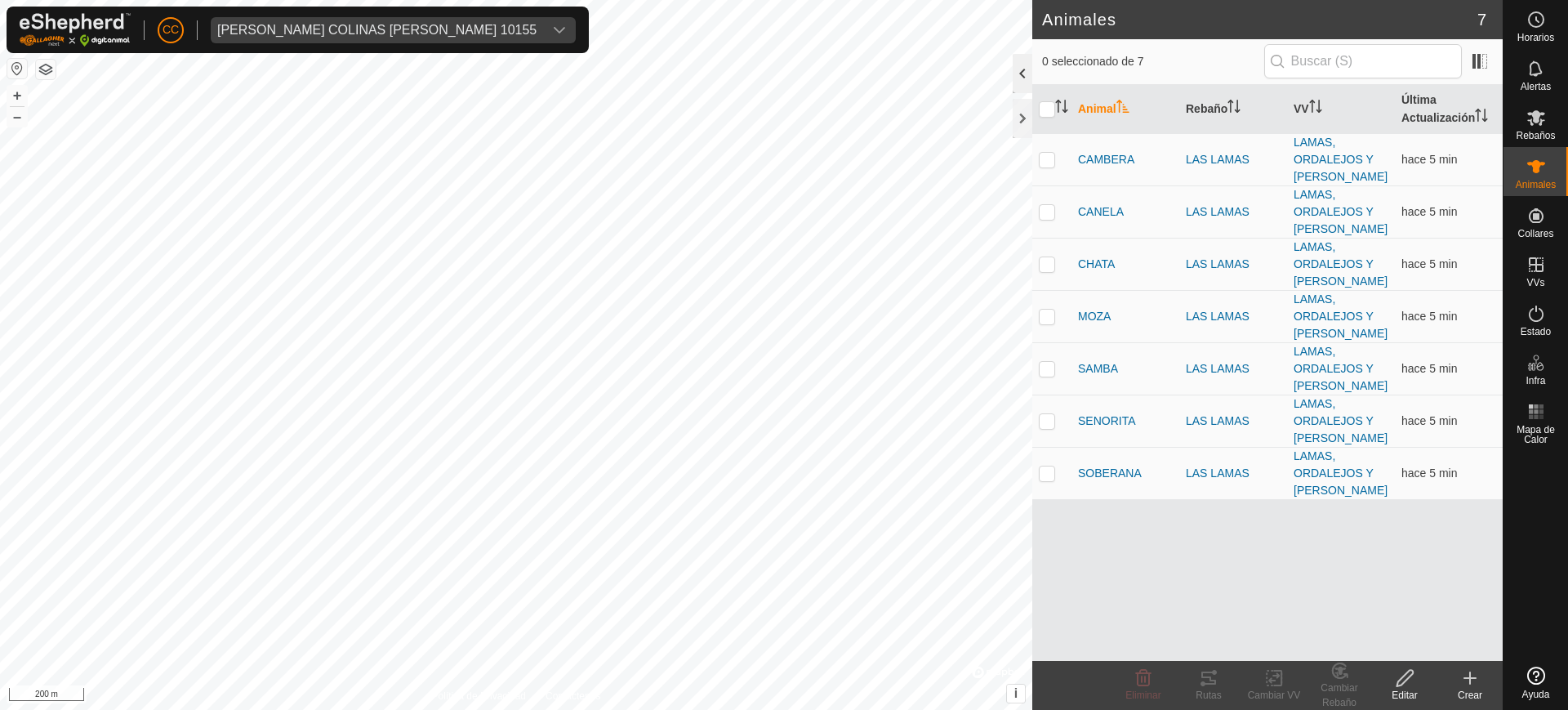
click at [1027, 72] on div at bounding box center [1022, 73] width 19 height 40
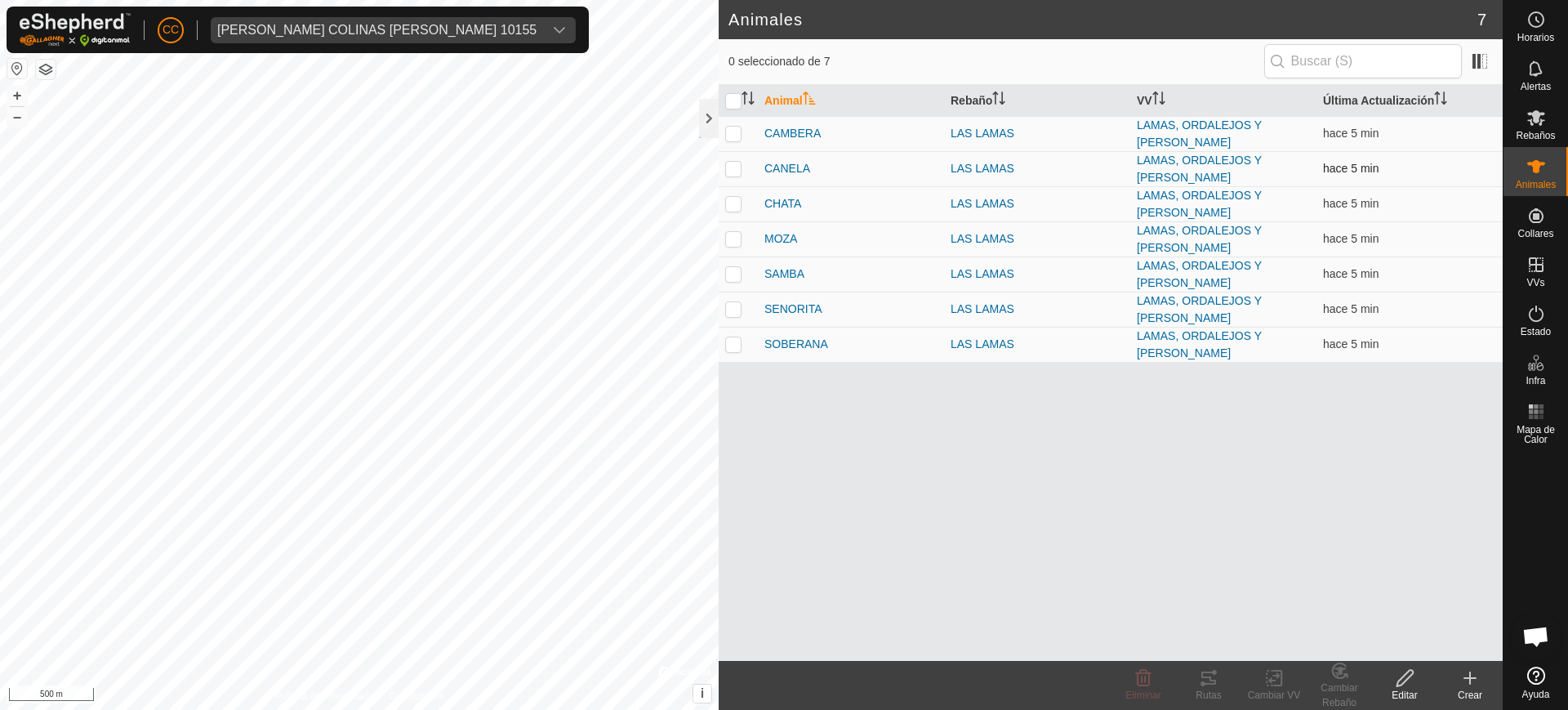
scroll to position [1272, 0]
click at [1445, 99] on icon "Activar para ordenar" at bounding box center [1442, 99] width 14 height 14
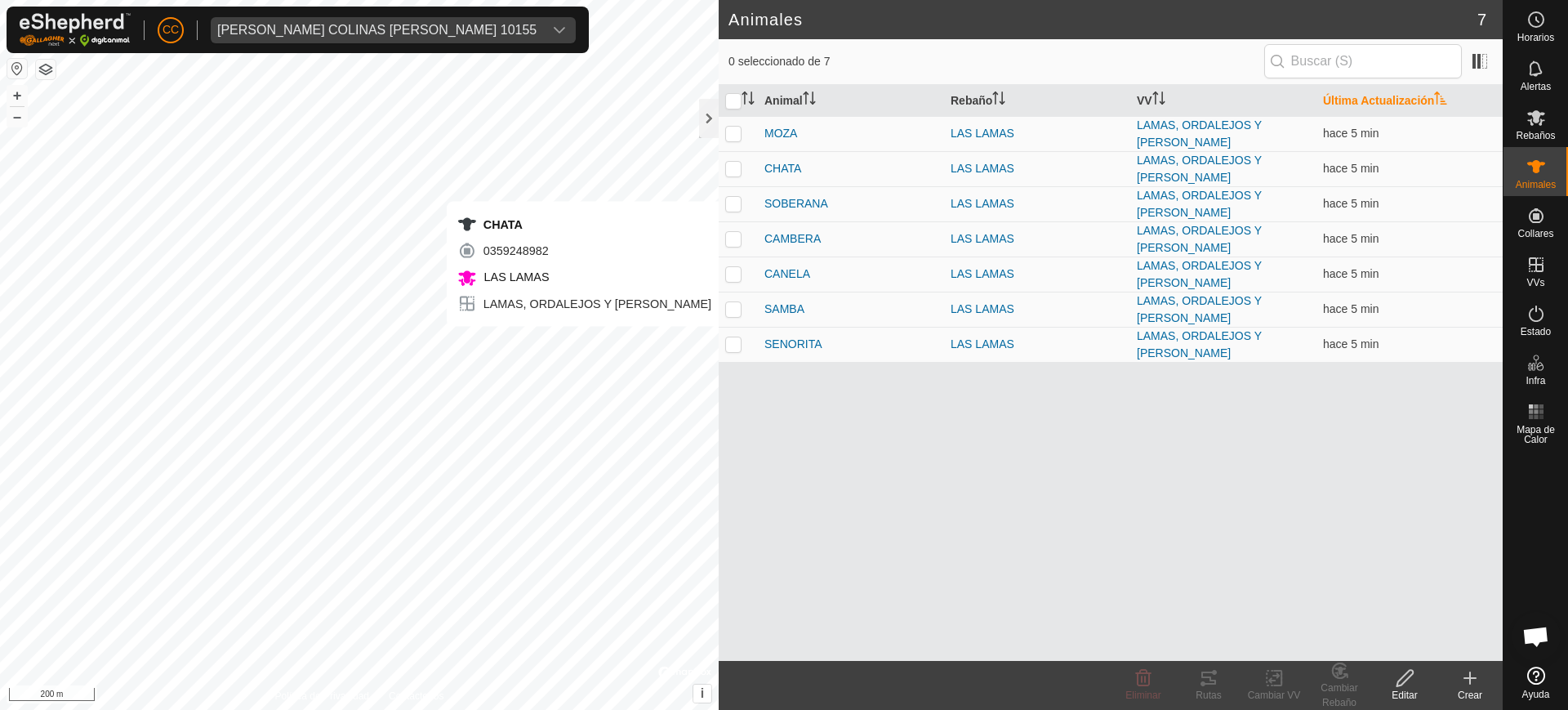
scroll to position [1302, 0]
click at [331, 24] on div "[PERSON_NAME] COLINAS [PERSON_NAME] 10155" at bounding box center [377, 31] width 320 height 14
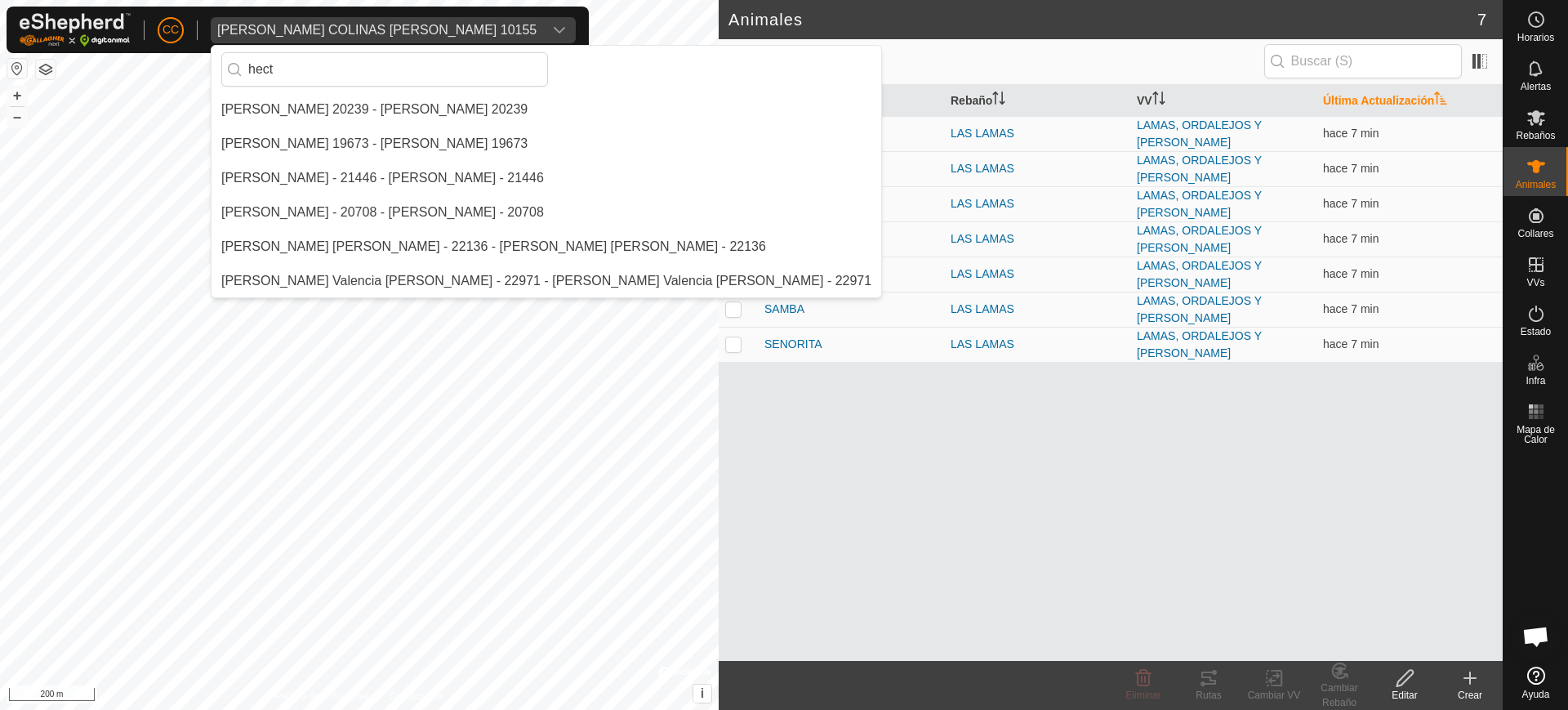
scroll to position [0, 0]
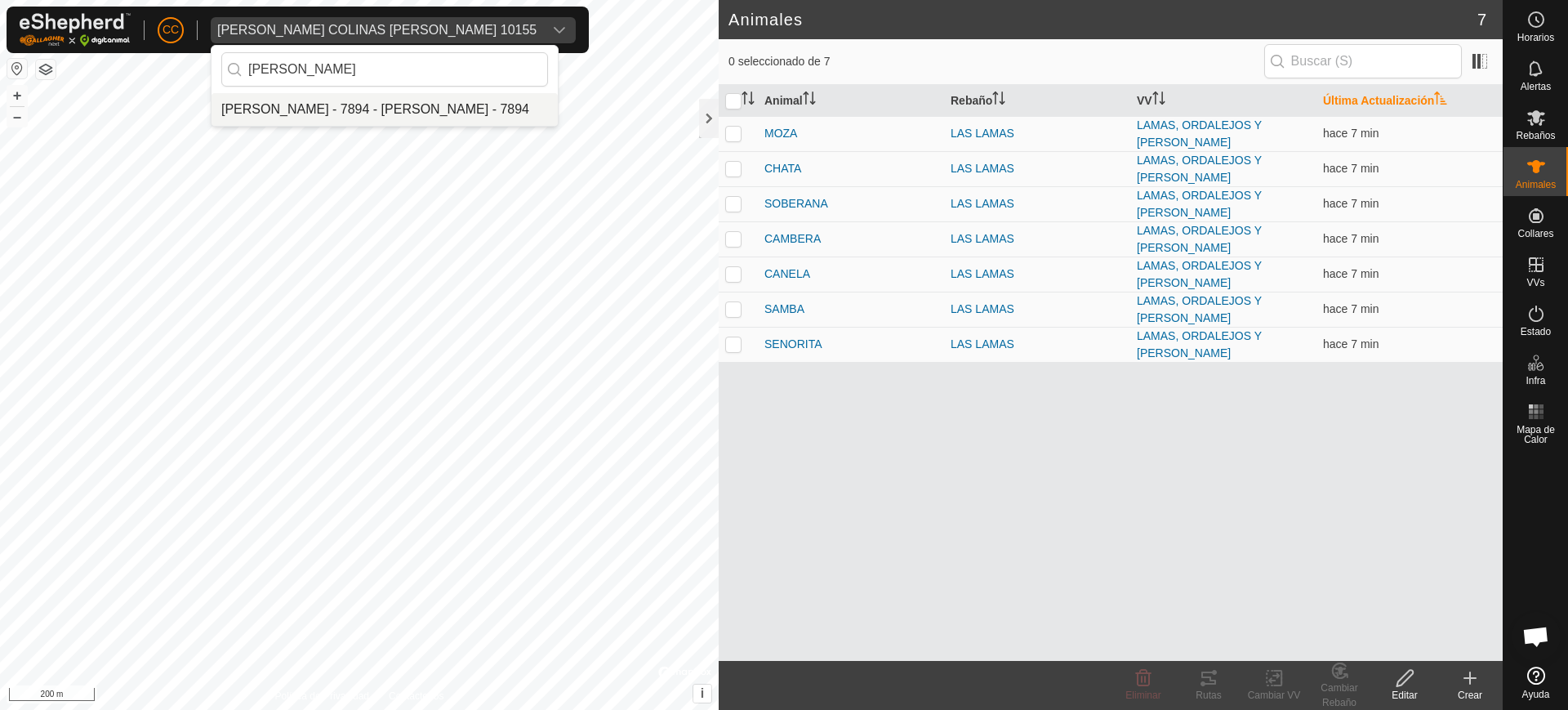
type input "[PERSON_NAME]"
click at [362, 102] on li "[PERSON_NAME] - 7894 - [PERSON_NAME] - 7894" at bounding box center [384, 109] width 347 height 33
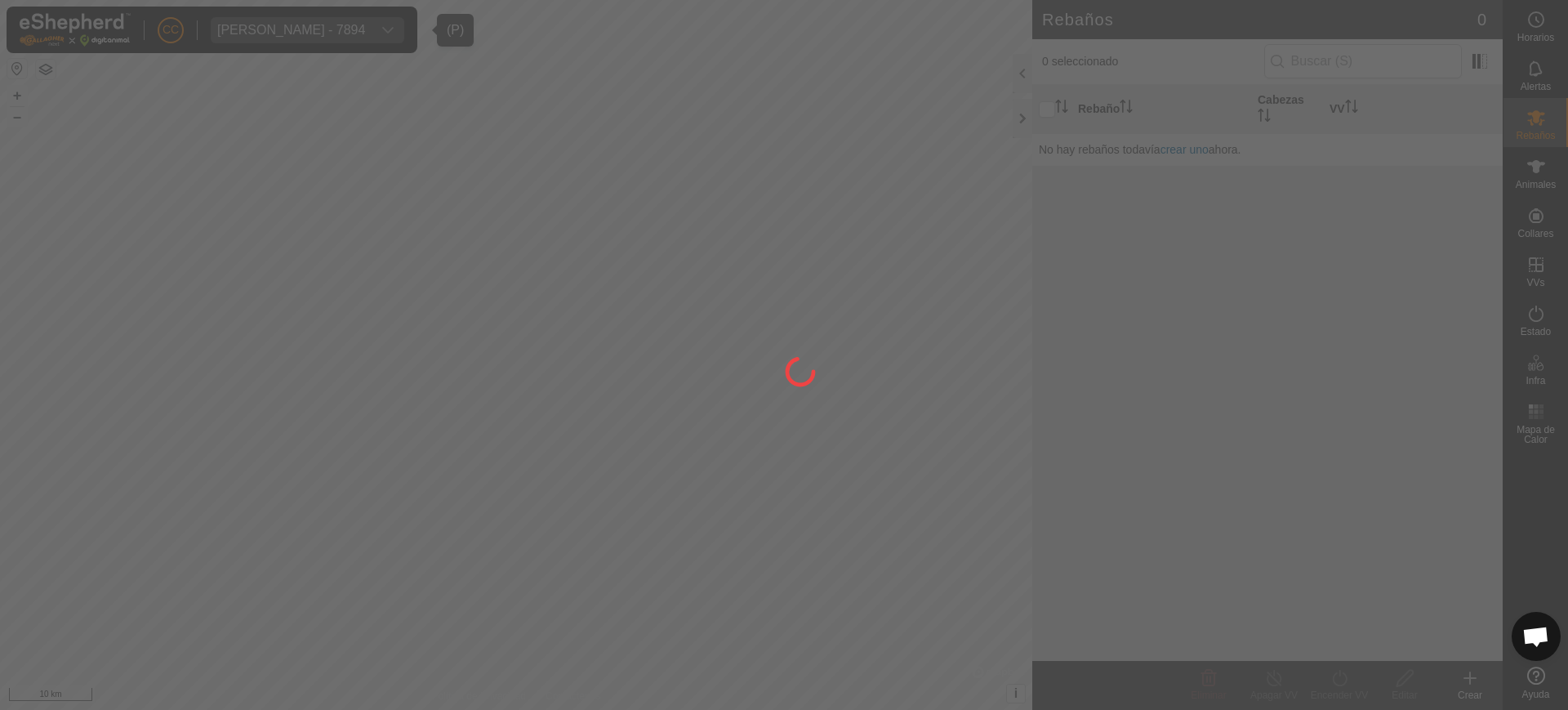
click at [1529, 213] on div at bounding box center [784, 355] width 1568 height 710
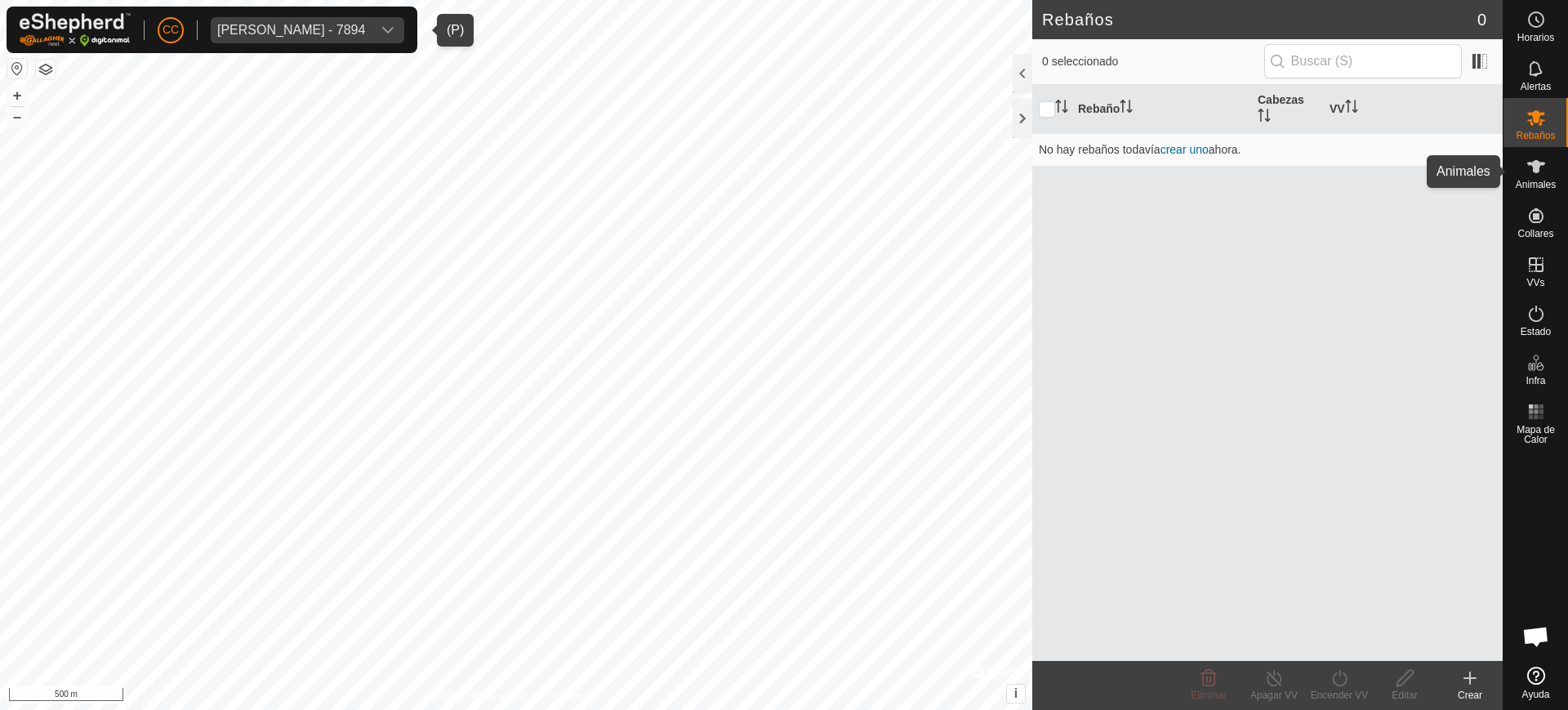
click at [1529, 167] on icon at bounding box center [1536, 166] width 19 height 19
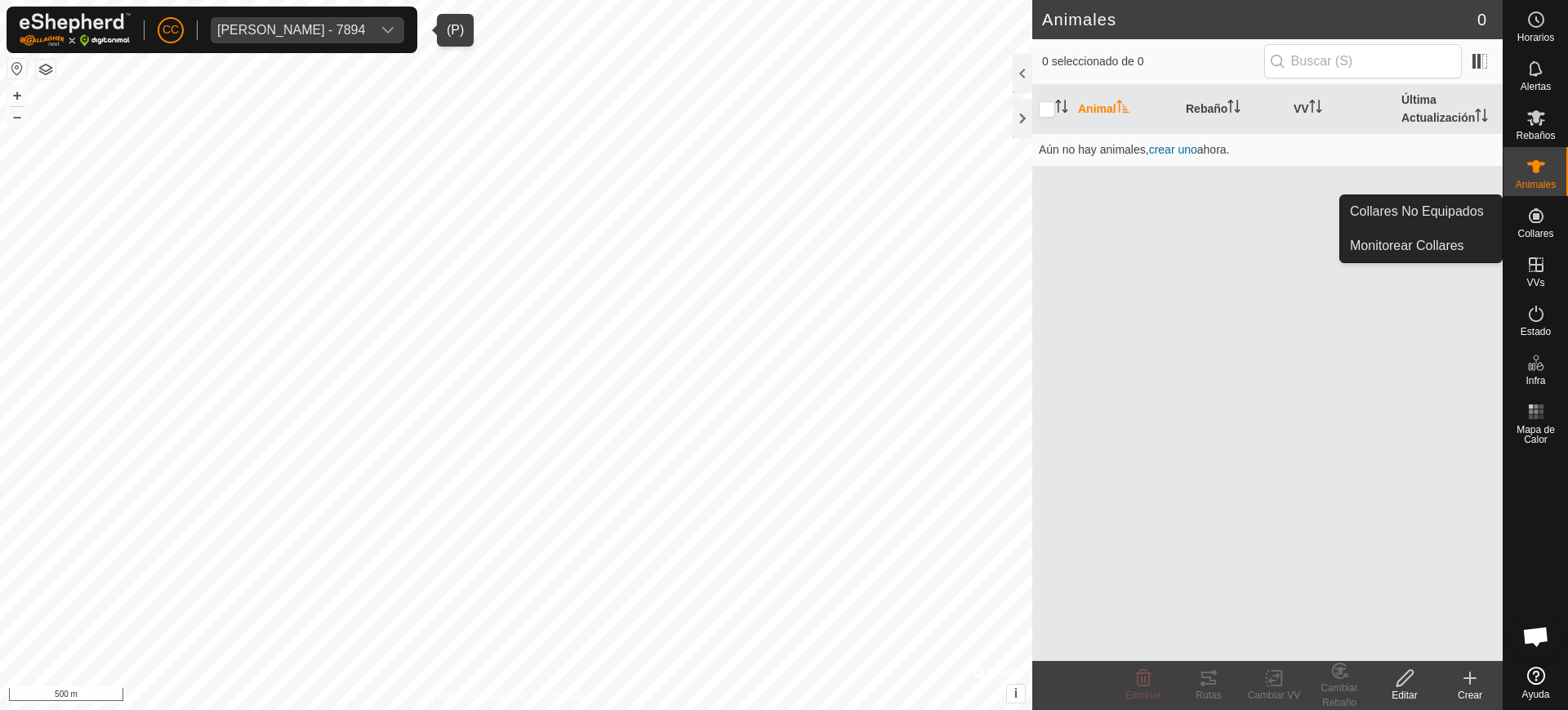
click at [1543, 212] on icon at bounding box center [1536, 215] width 19 height 19
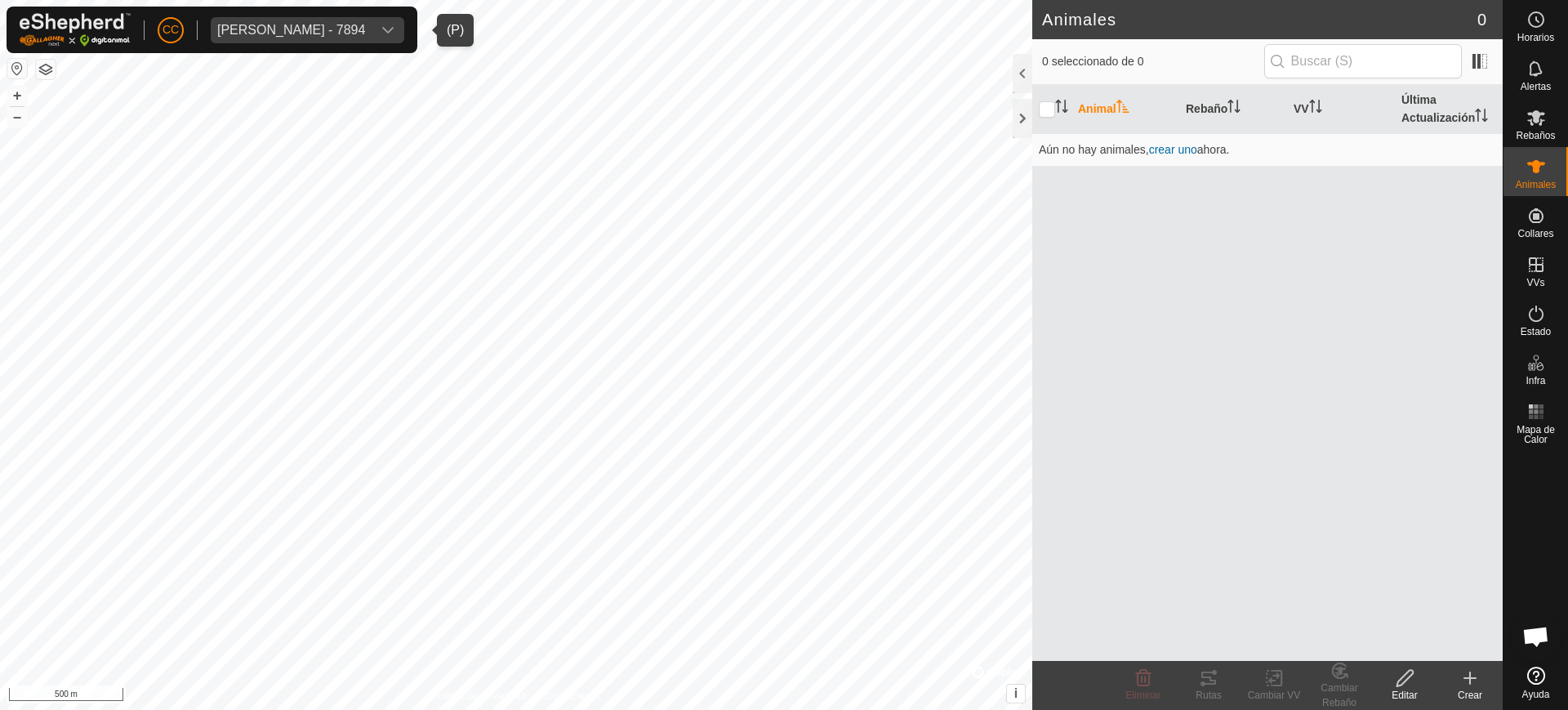
click at [1467, 187] on div "Animal Rebaño VV Última Actualización Aún no hay animales, crear uno ahora." at bounding box center [1267, 373] width 470 height 576
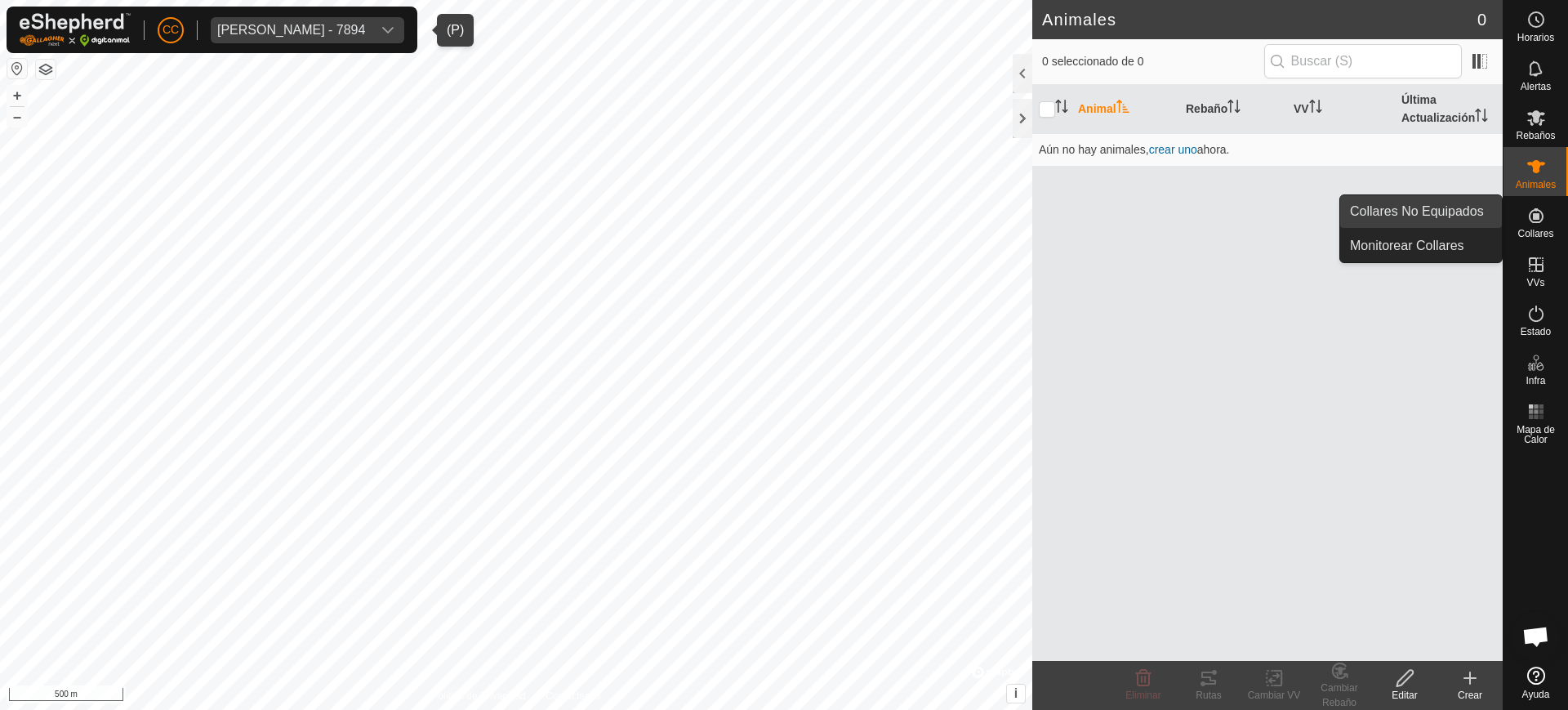
click at [1471, 202] on link "Collares No Equipados" at bounding box center [1421, 212] width 162 height 33
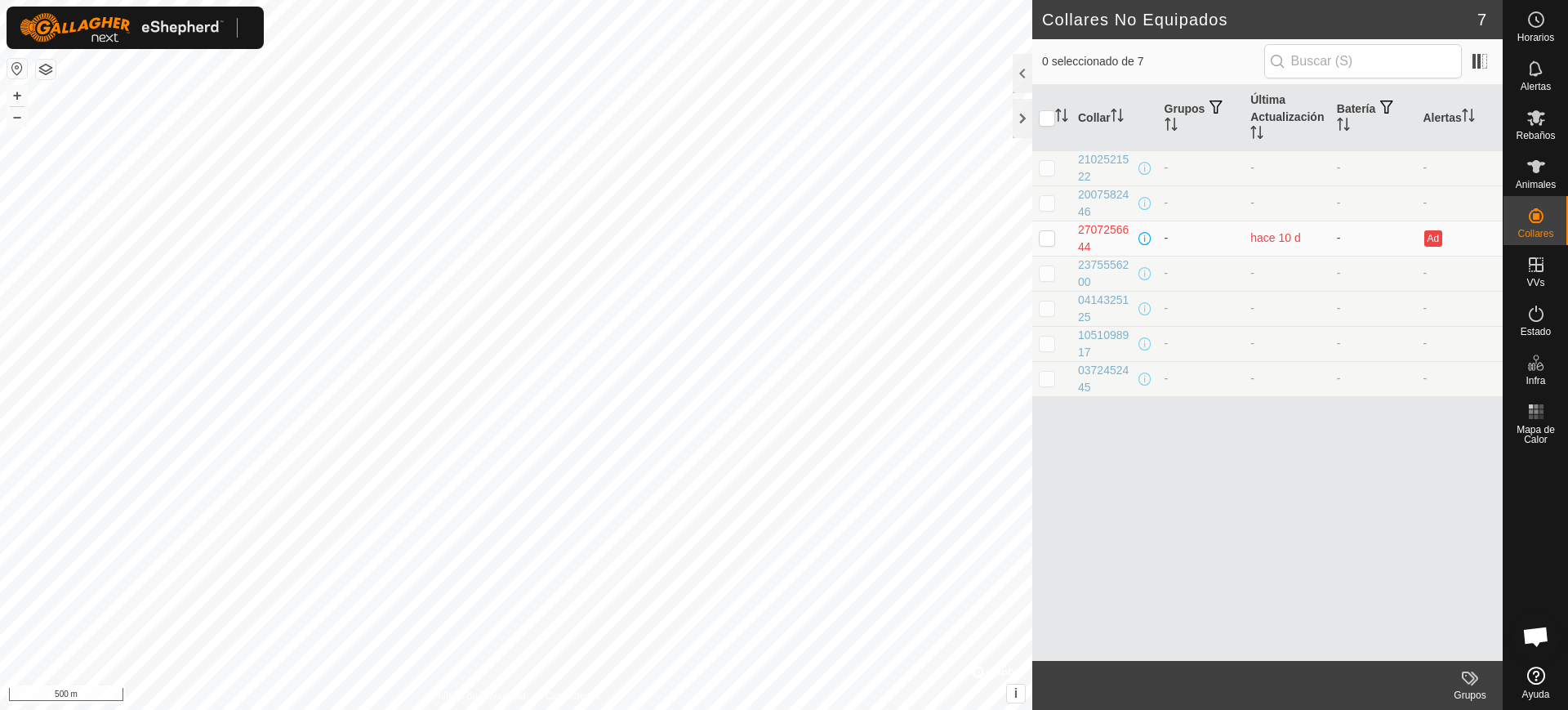
scroll to position [1302, 0]
